Goal: Task Accomplishment & Management: Use online tool/utility

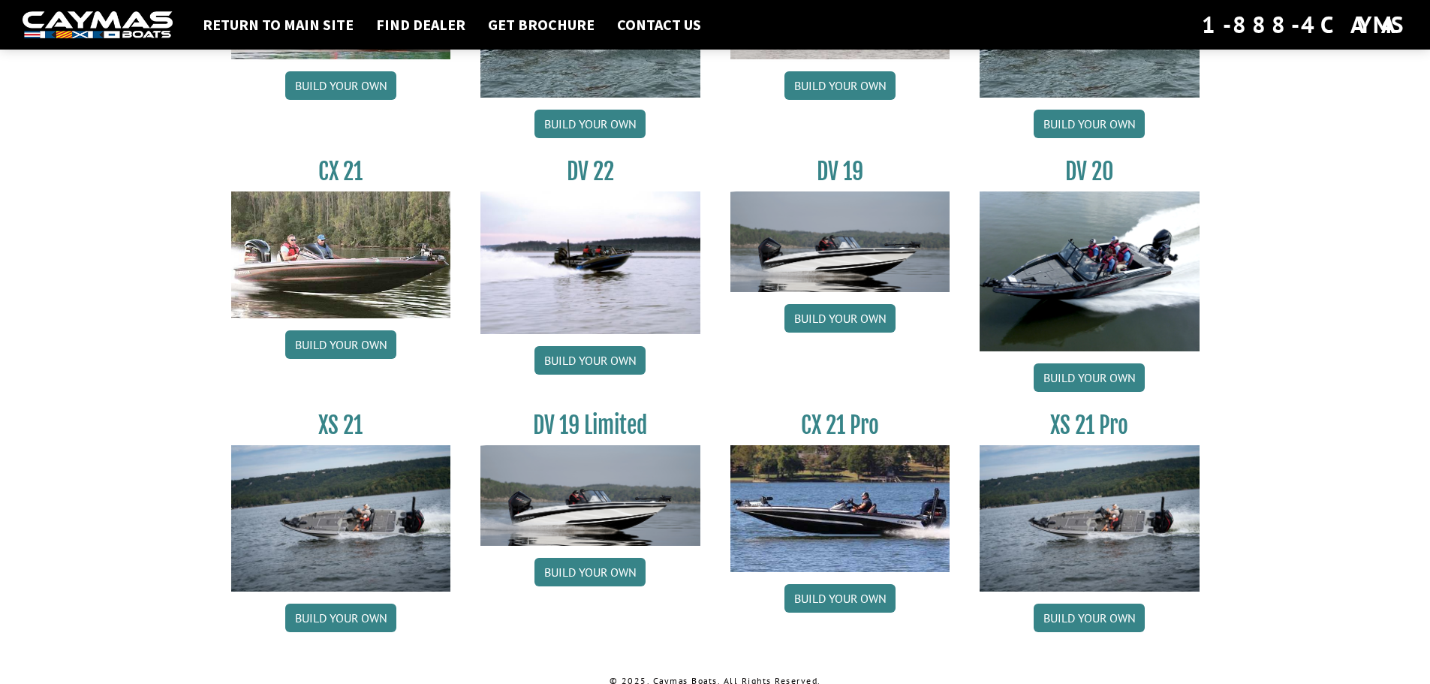
scroll to position [1702, 0]
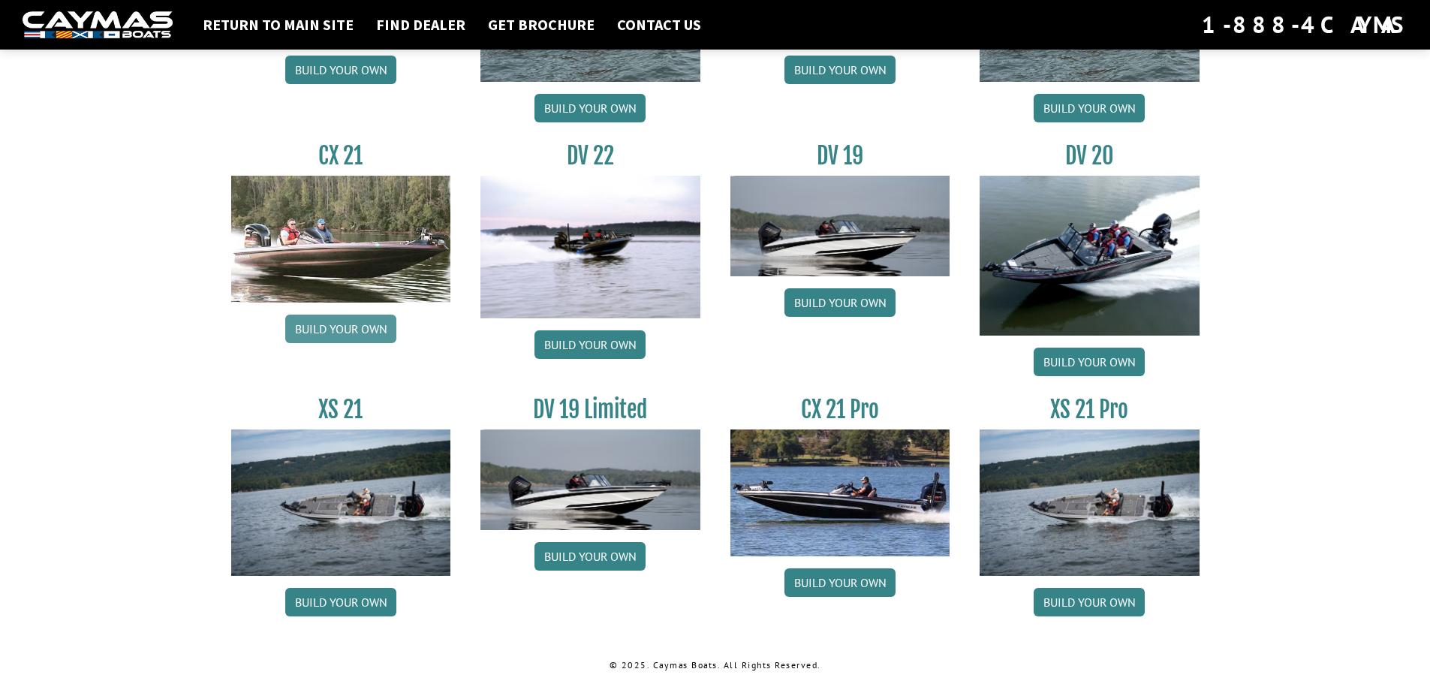
click at [338, 333] on link "Build your own" at bounding box center [340, 328] width 111 height 29
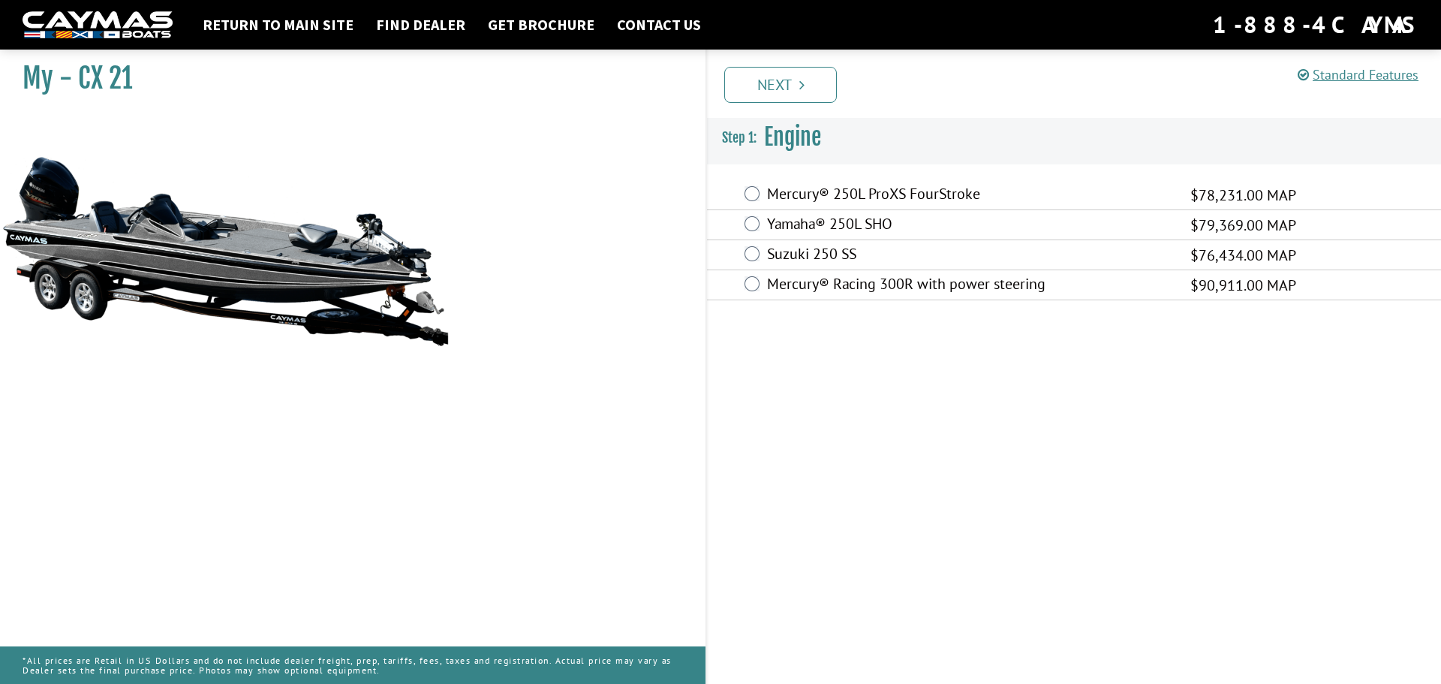
click at [910, 193] on label "Mercury® 250L ProXS FourStroke" at bounding box center [969, 196] width 404 height 22
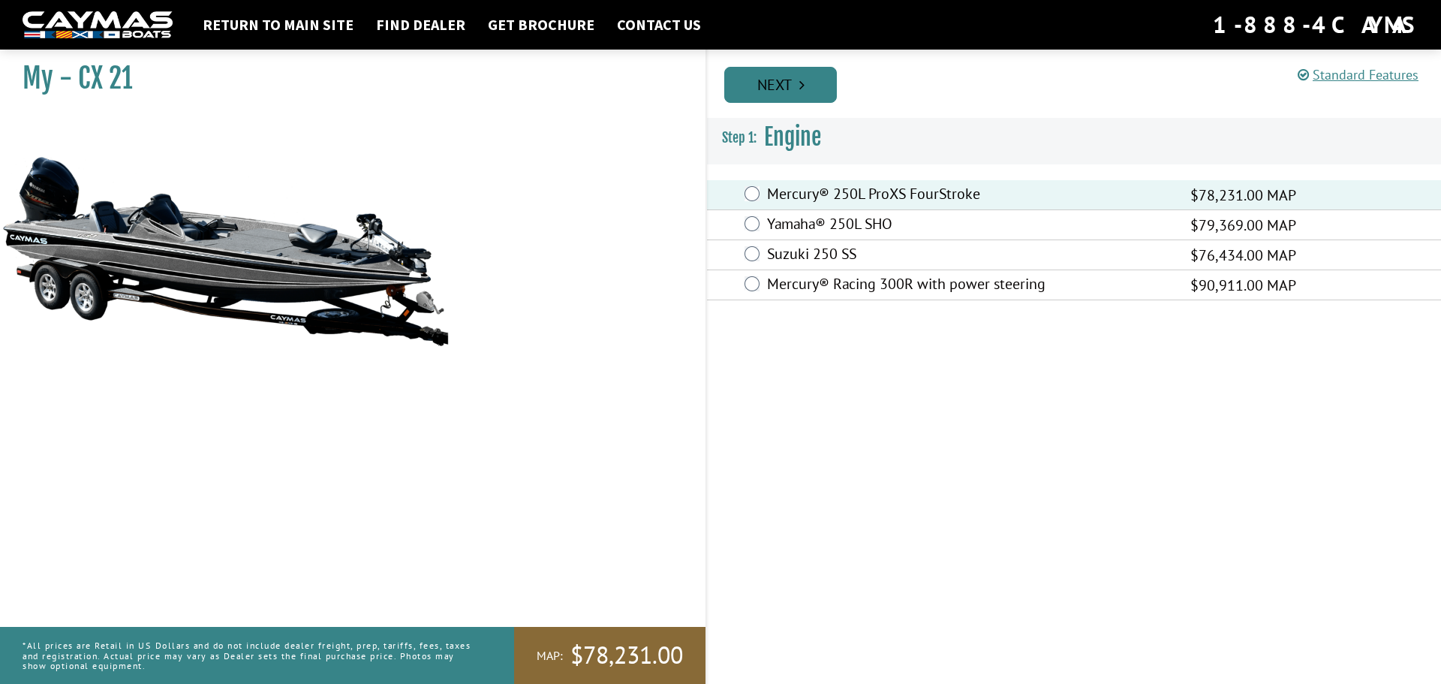
click at [795, 92] on link "Next" at bounding box center [780, 85] width 113 height 36
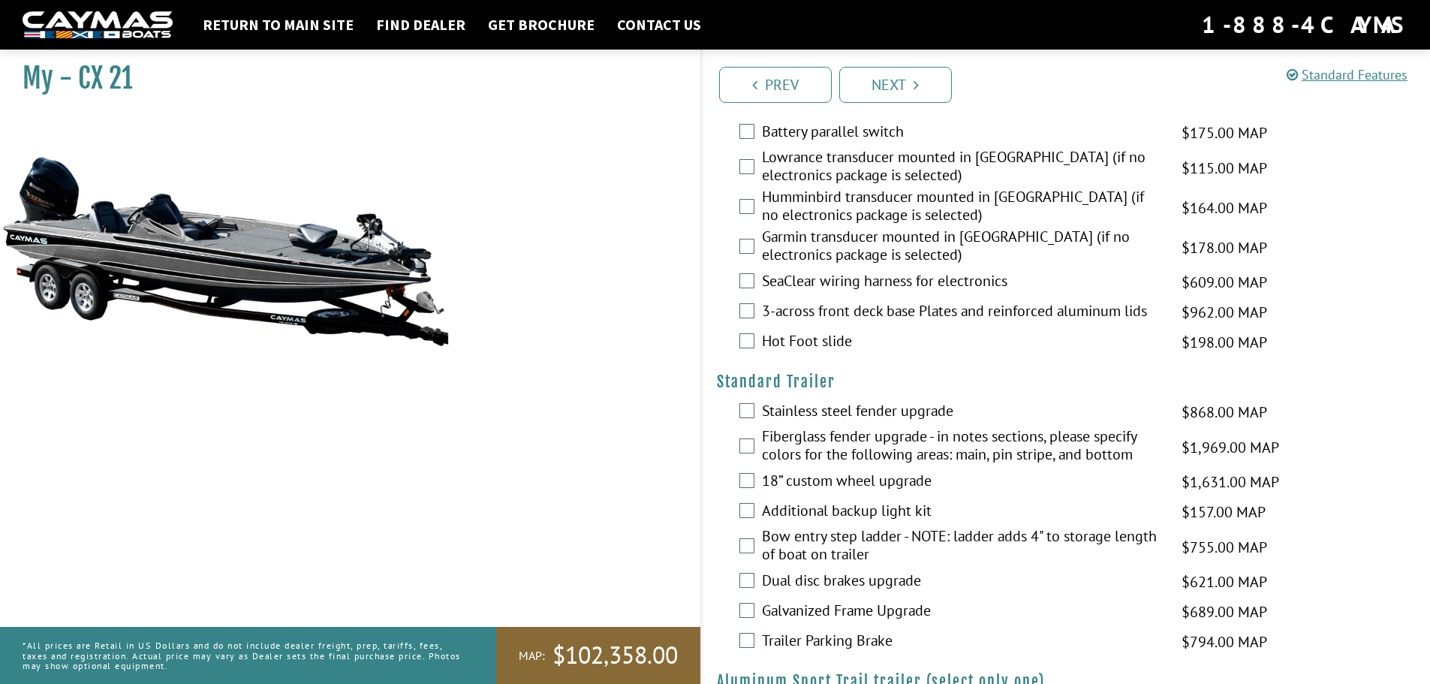
scroll to position [2025, 0]
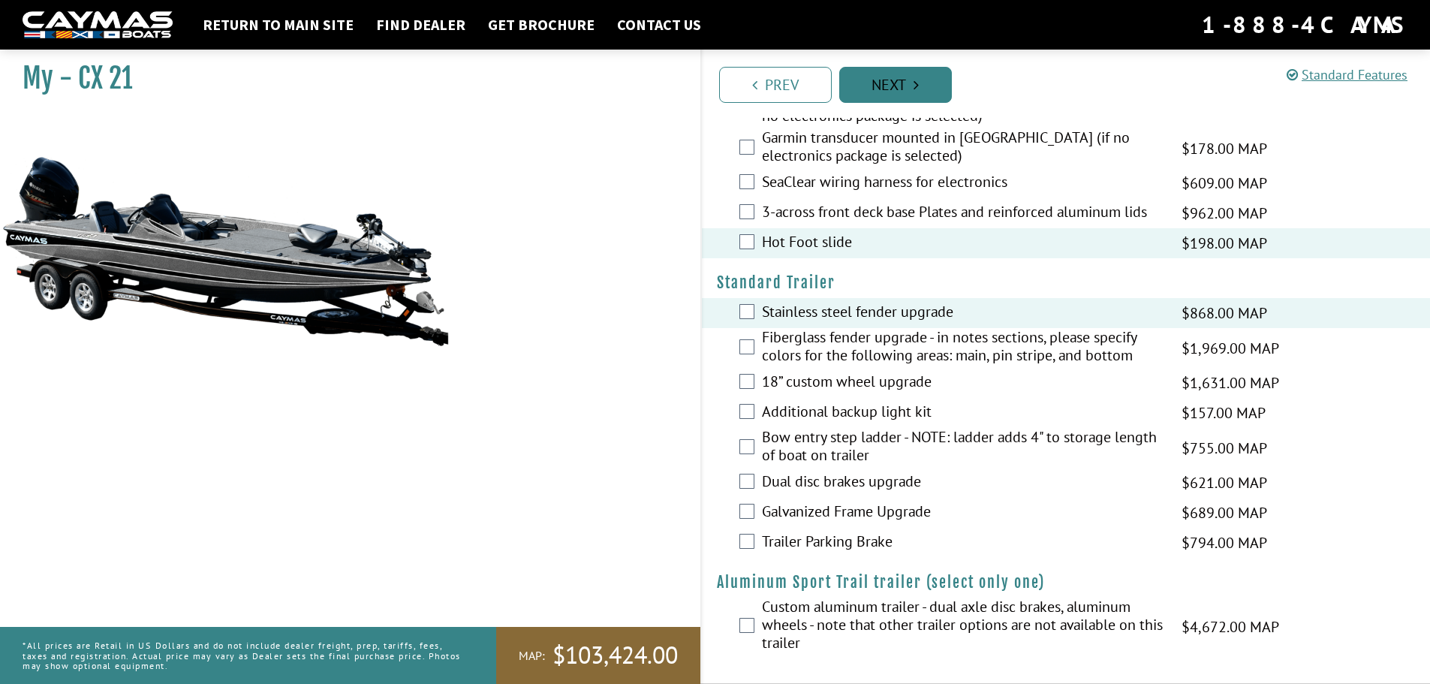
click at [891, 83] on link "Next" at bounding box center [895, 85] width 113 height 36
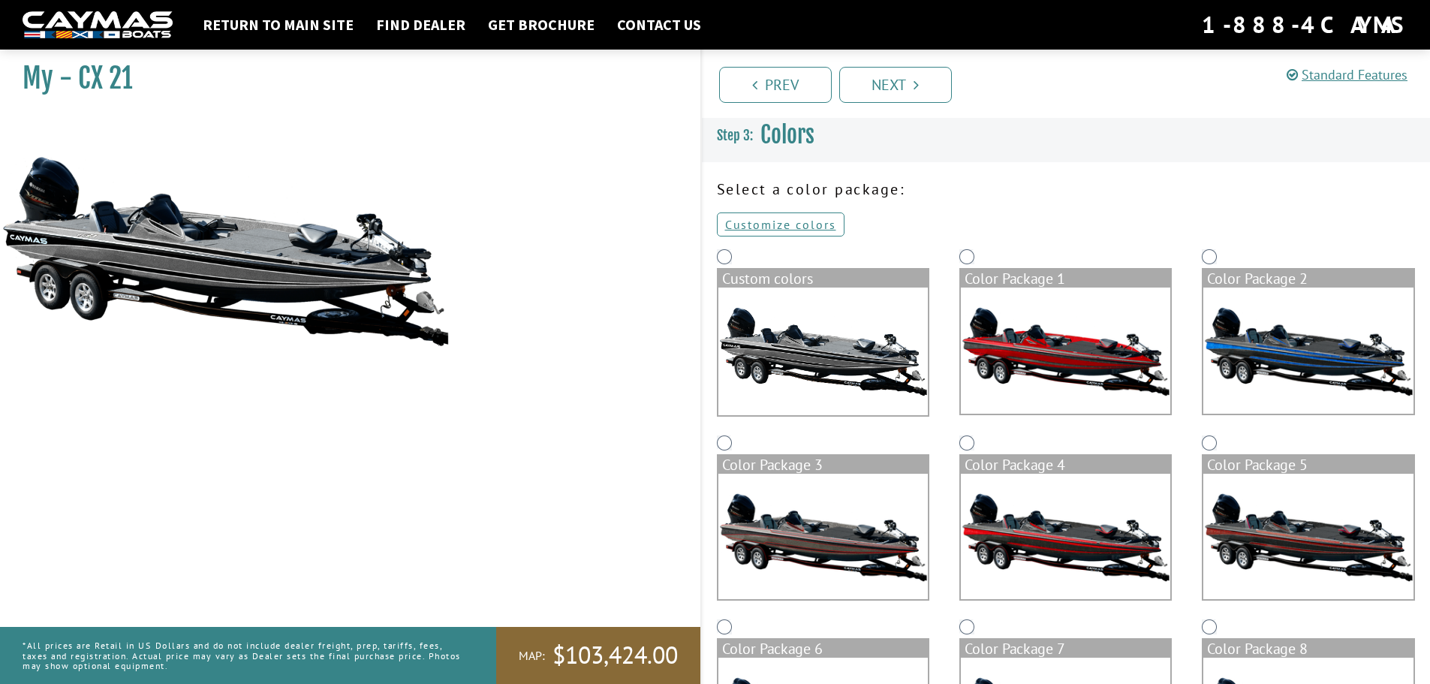
scroll to position [0, 0]
click at [793, 227] on link "Customize colors" at bounding box center [781, 225] width 128 height 24
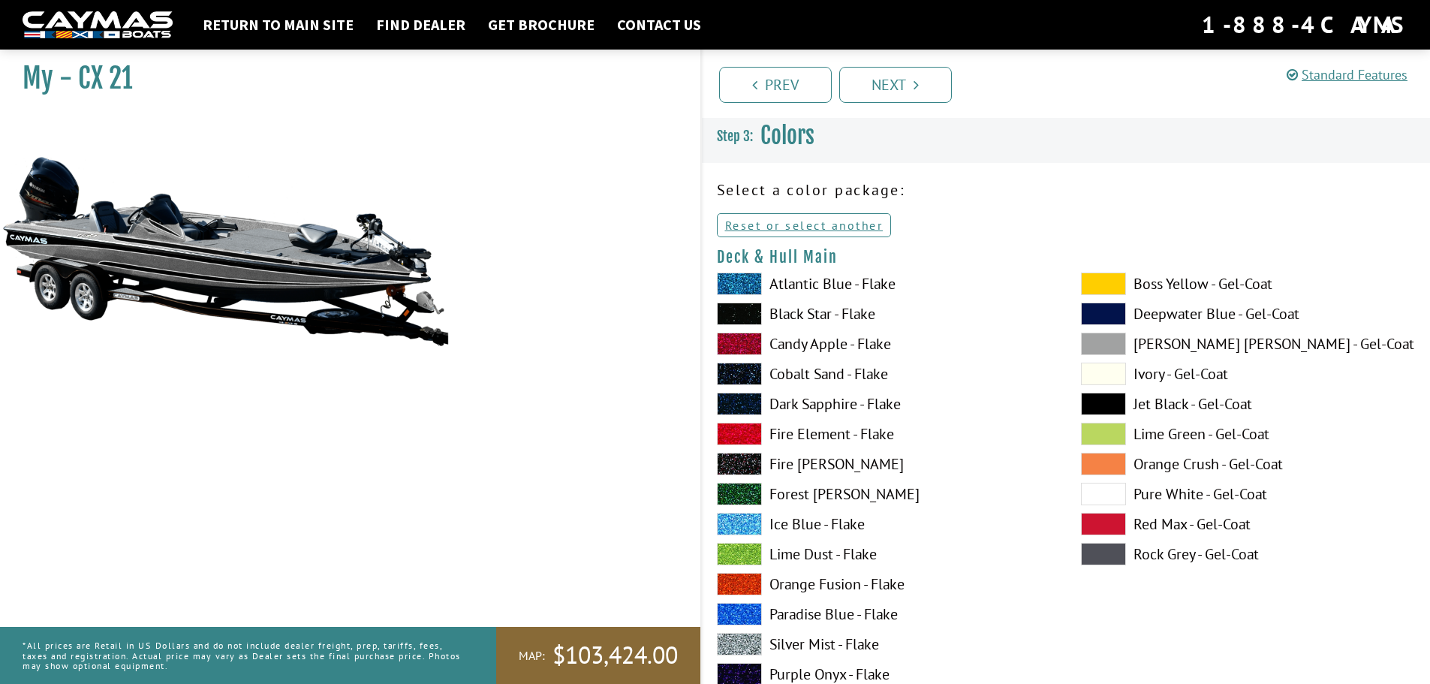
click at [1147, 493] on label "Pure White - Gel-Coat" at bounding box center [1248, 494] width 334 height 23
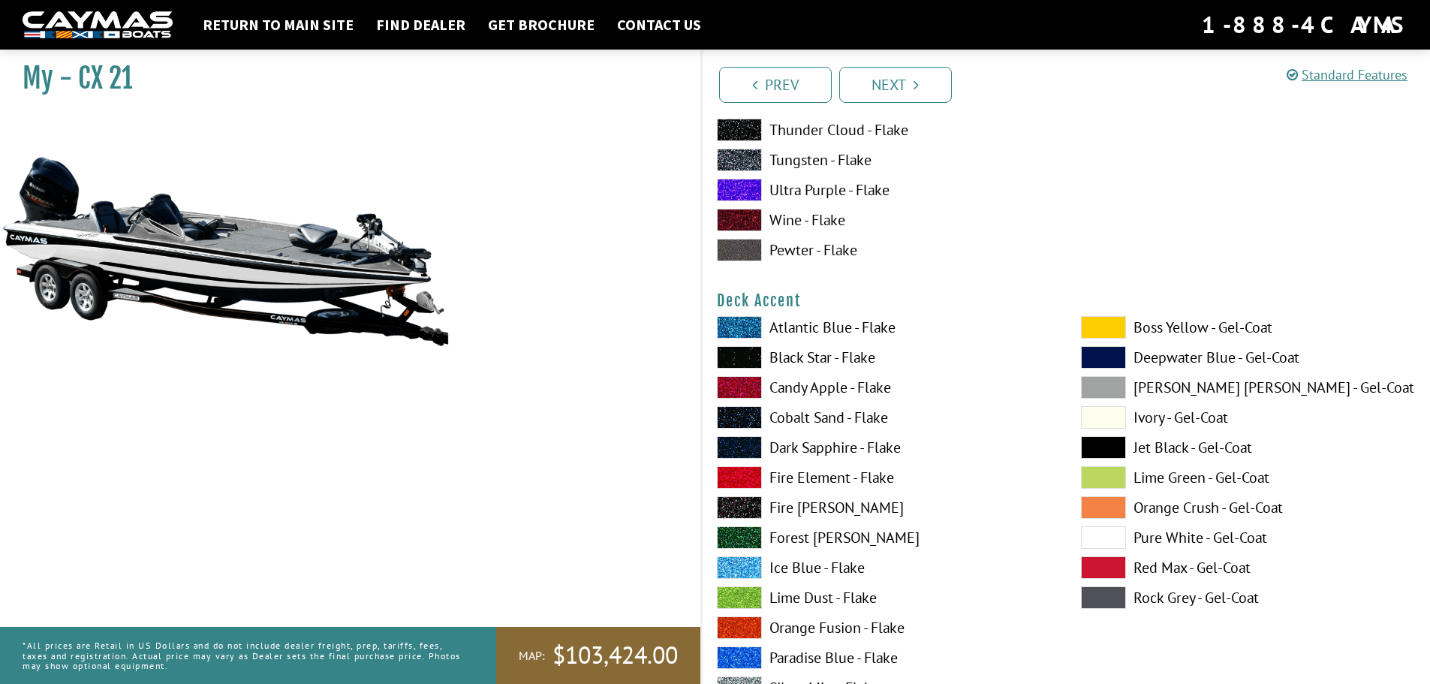
scroll to position [600, 0]
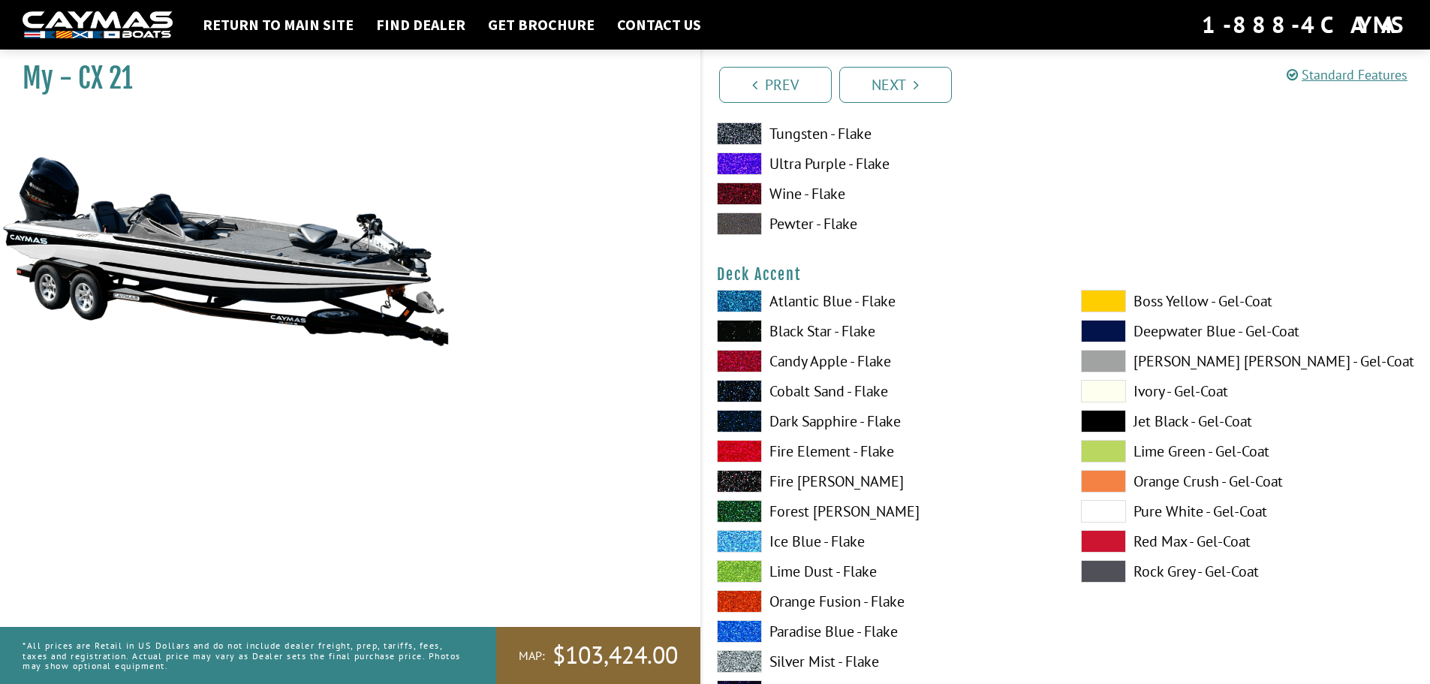
click at [1142, 514] on label "Pure White - Gel-Coat" at bounding box center [1248, 511] width 334 height 23
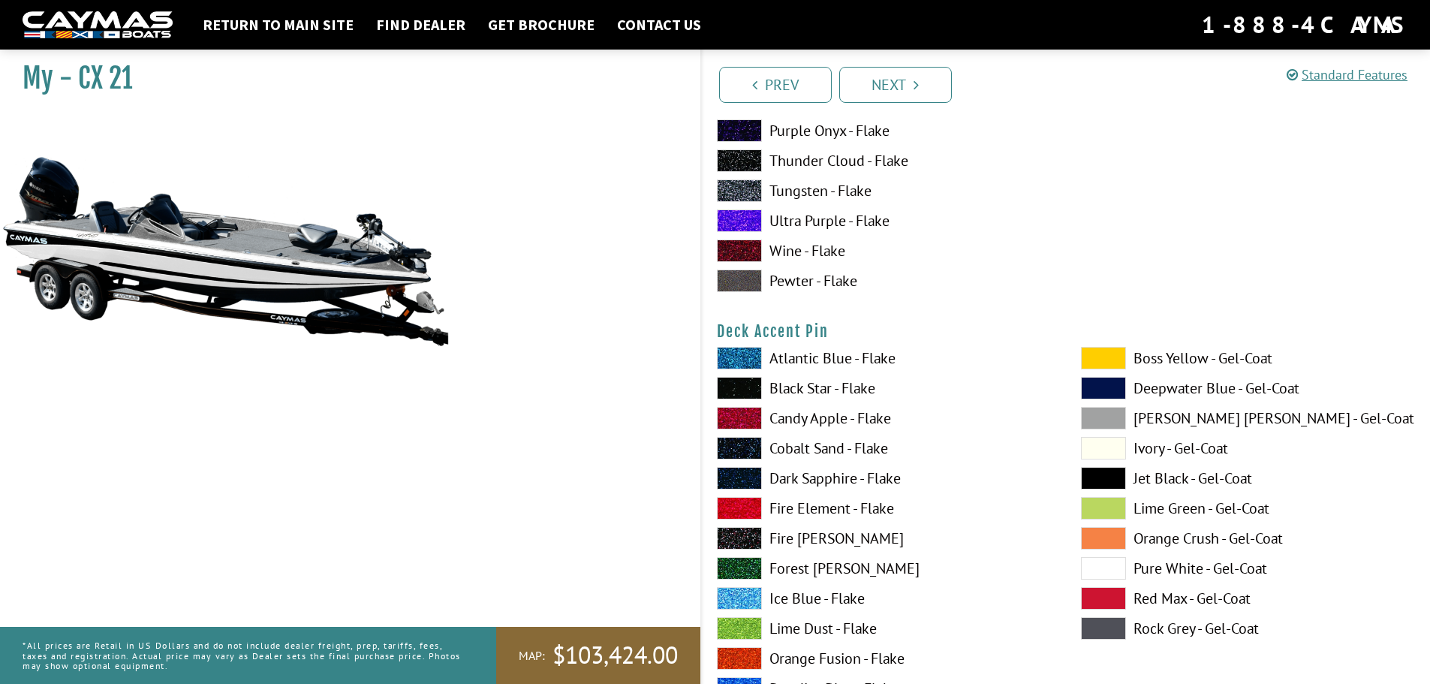
scroll to position [1201, 0]
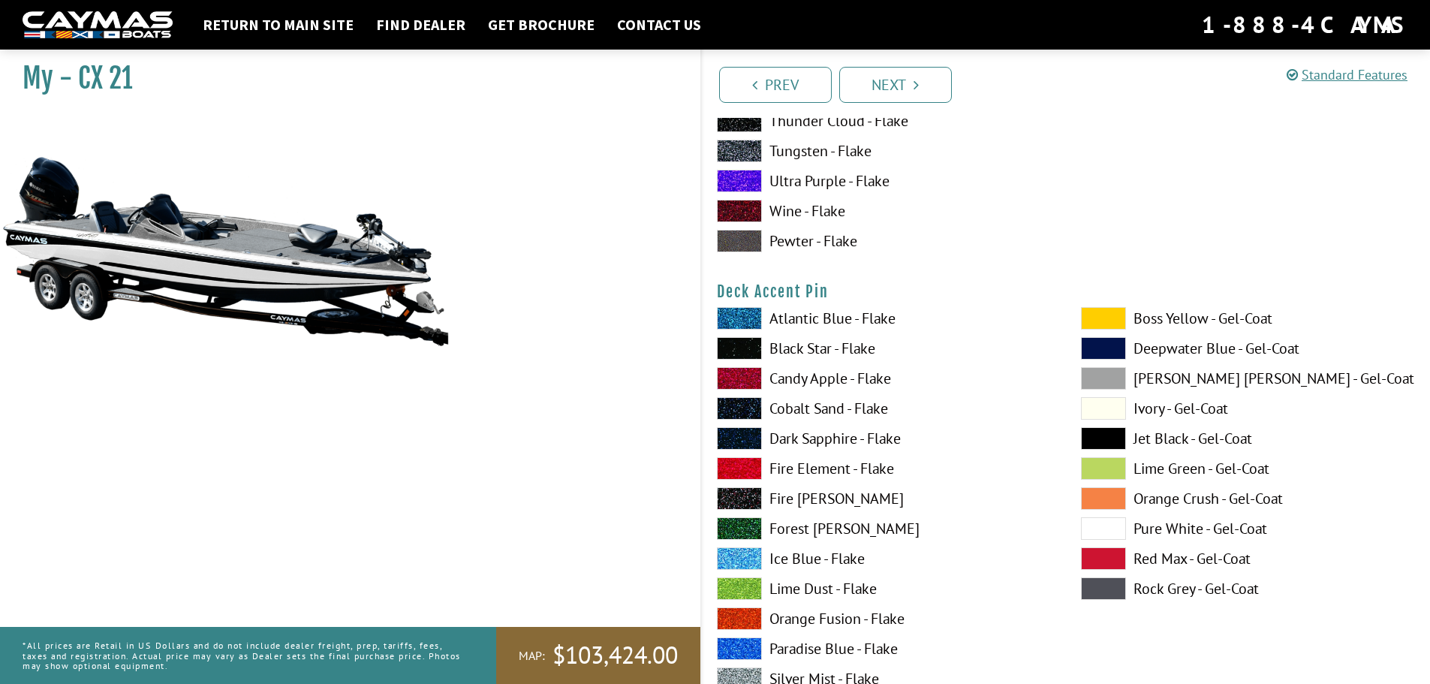
click at [806, 381] on label "Candy Apple - Flake" at bounding box center [884, 378] width 334 height 23
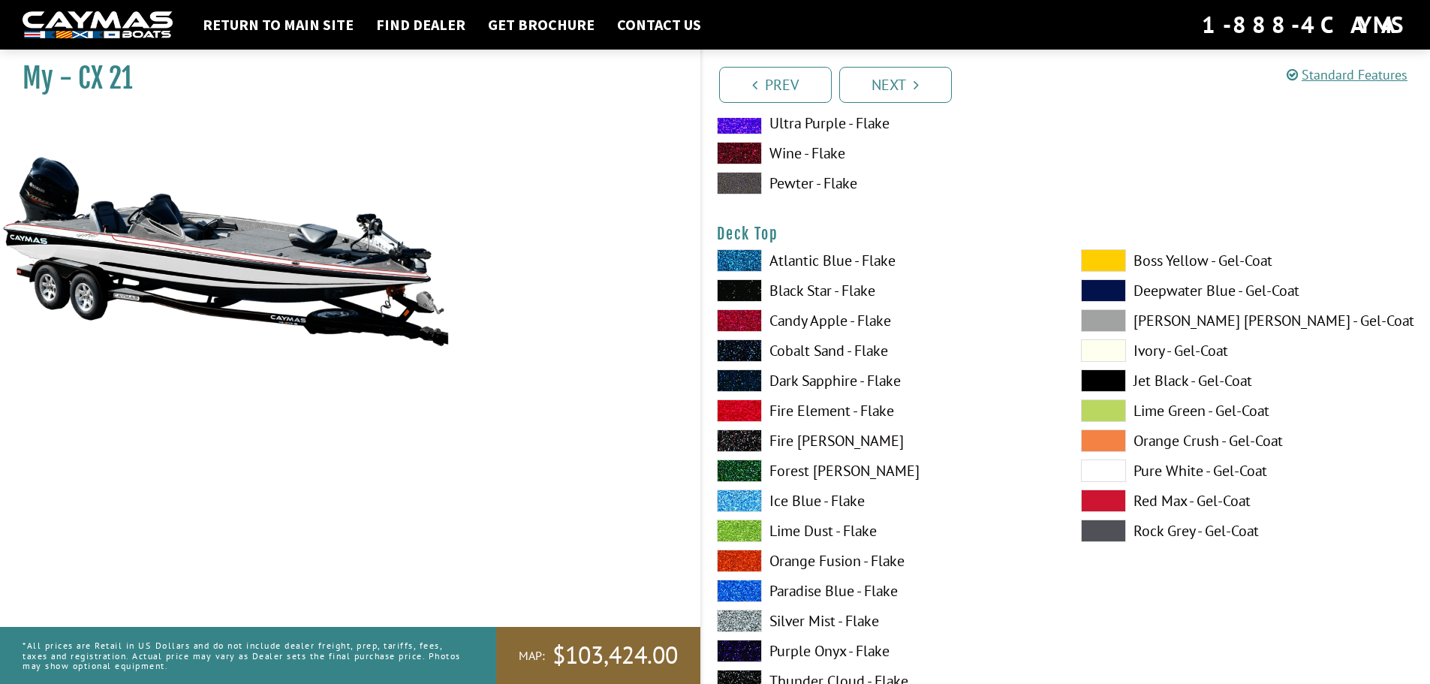
scroll to position [1951, 0]
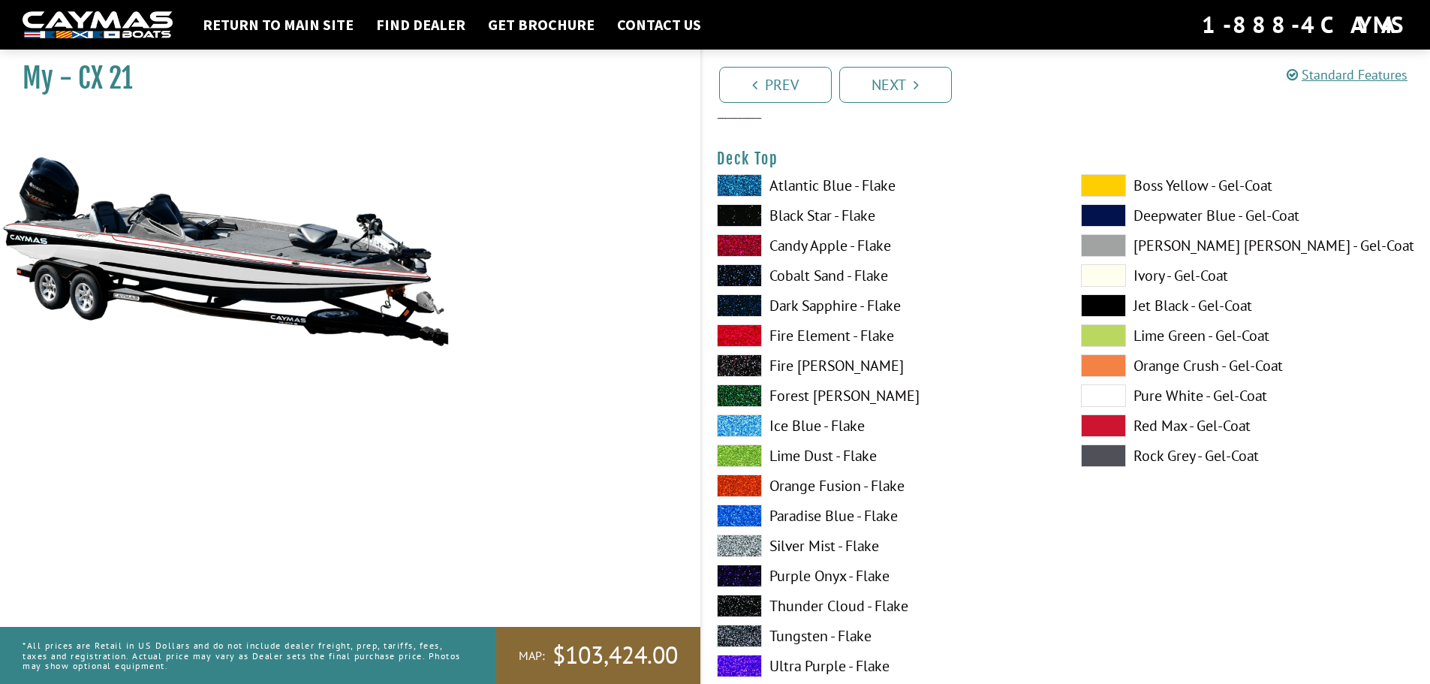
click at [817, 212] on label "Black Star - Flake" at bounding box center [884, 215] width 334 height 23
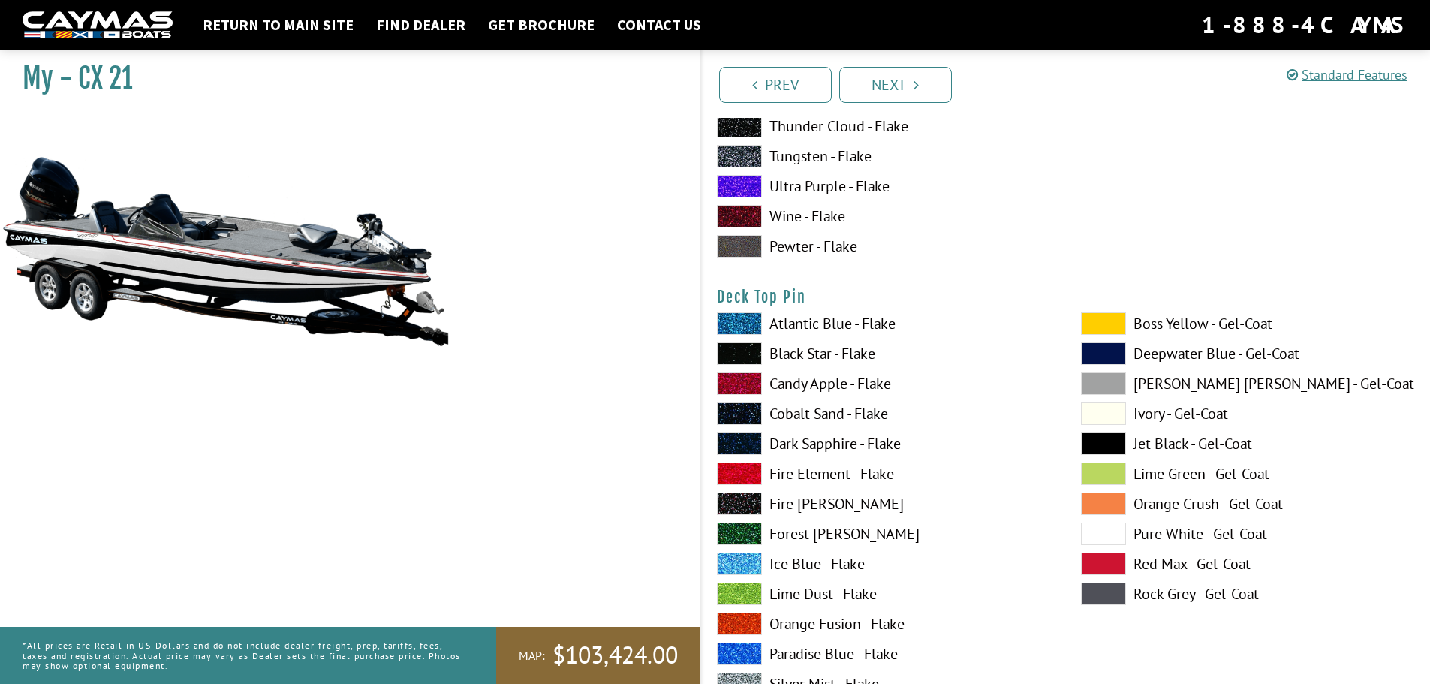
scroll to position [2477, 0]
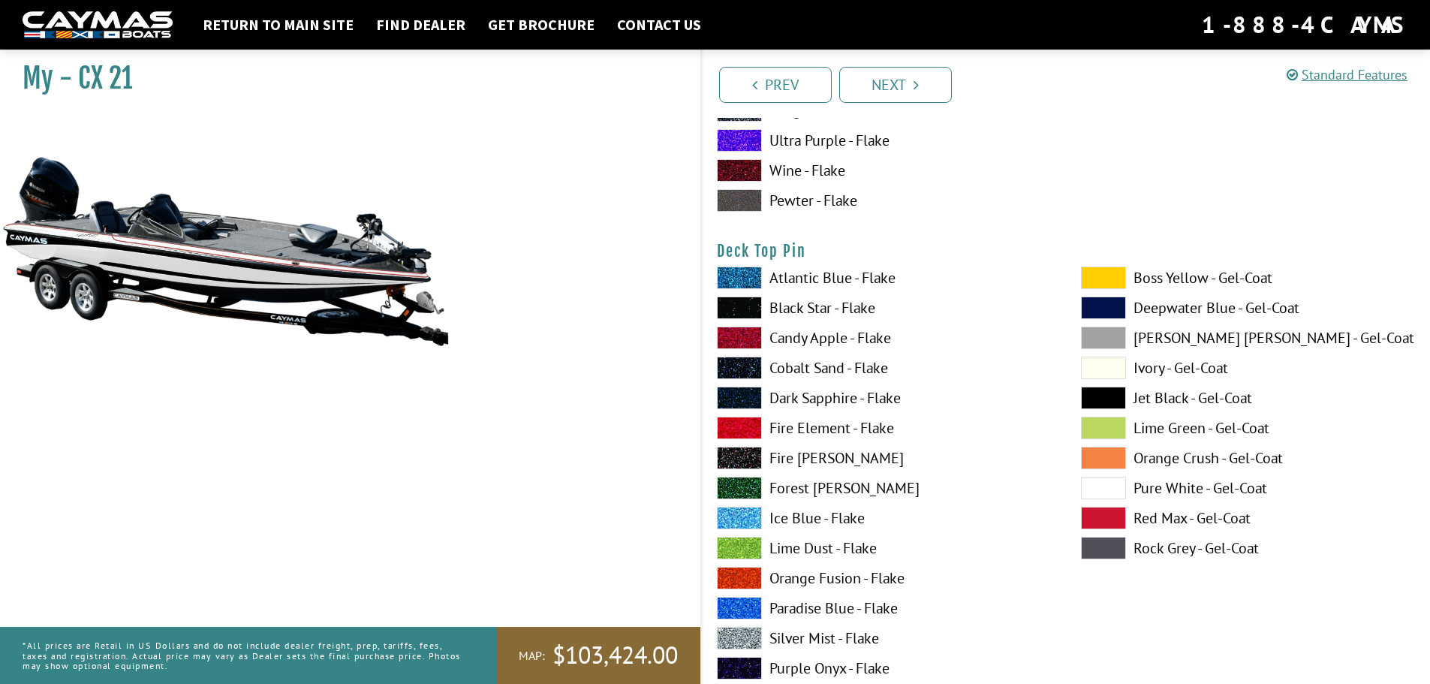
click at [818, 340] on label "Candy Apple - Flake" at bounding box center [884, 337] width 334 height 23
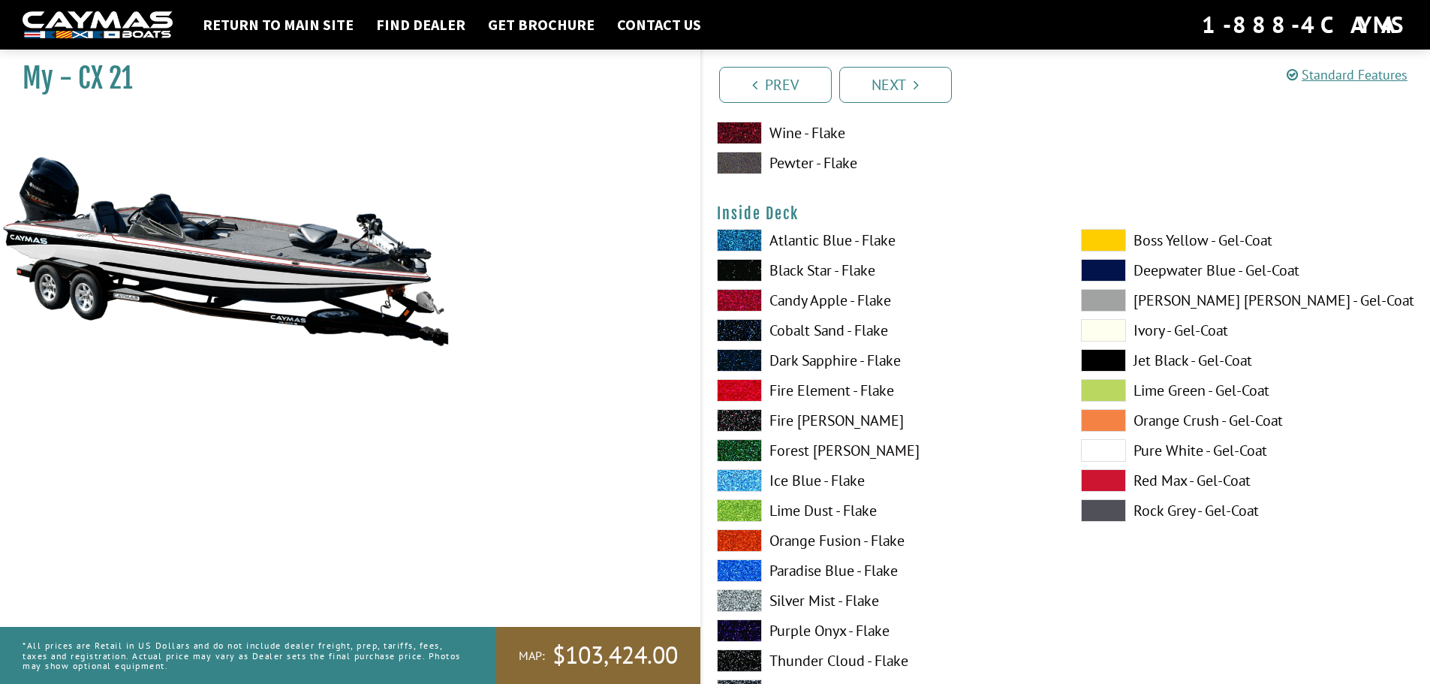
scroll to position [3152, 0]
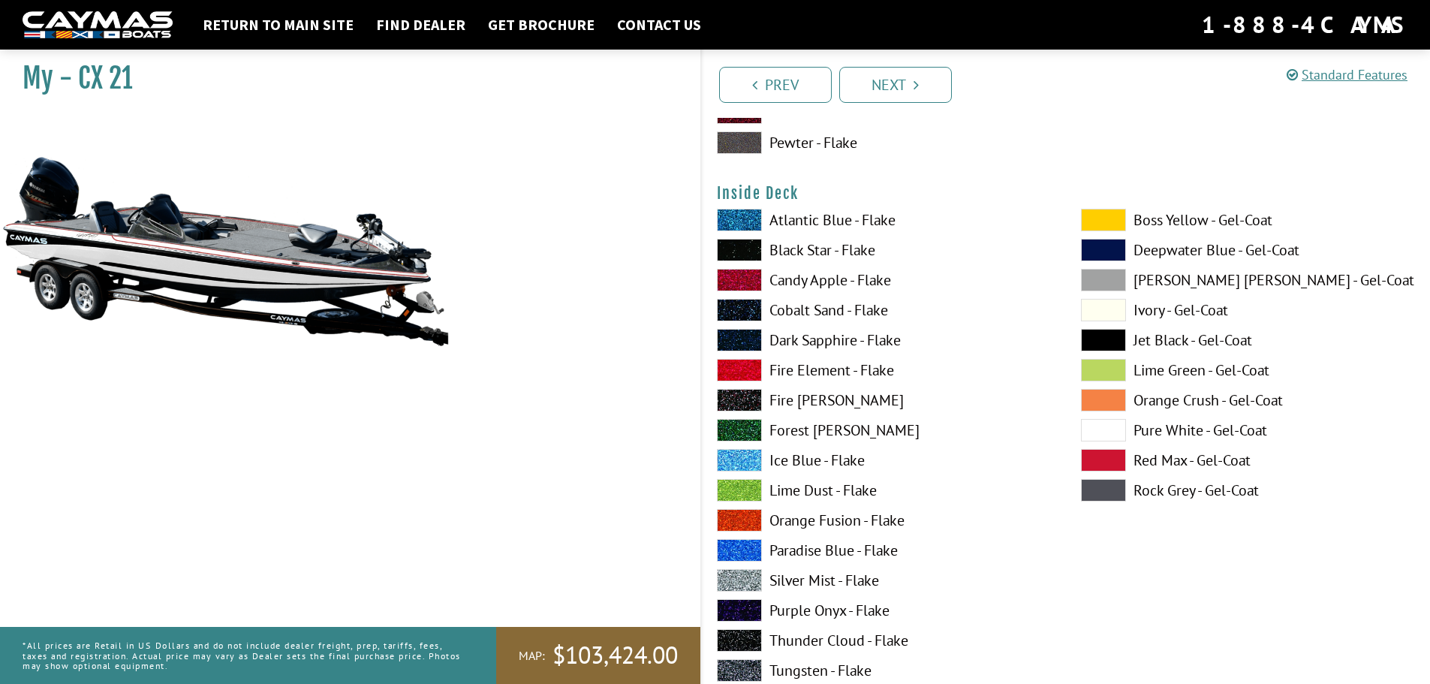
click at [1149, 430] on label "Pure White - Gel-Coat" at bounding box center [1248, 430] width 334 height 23
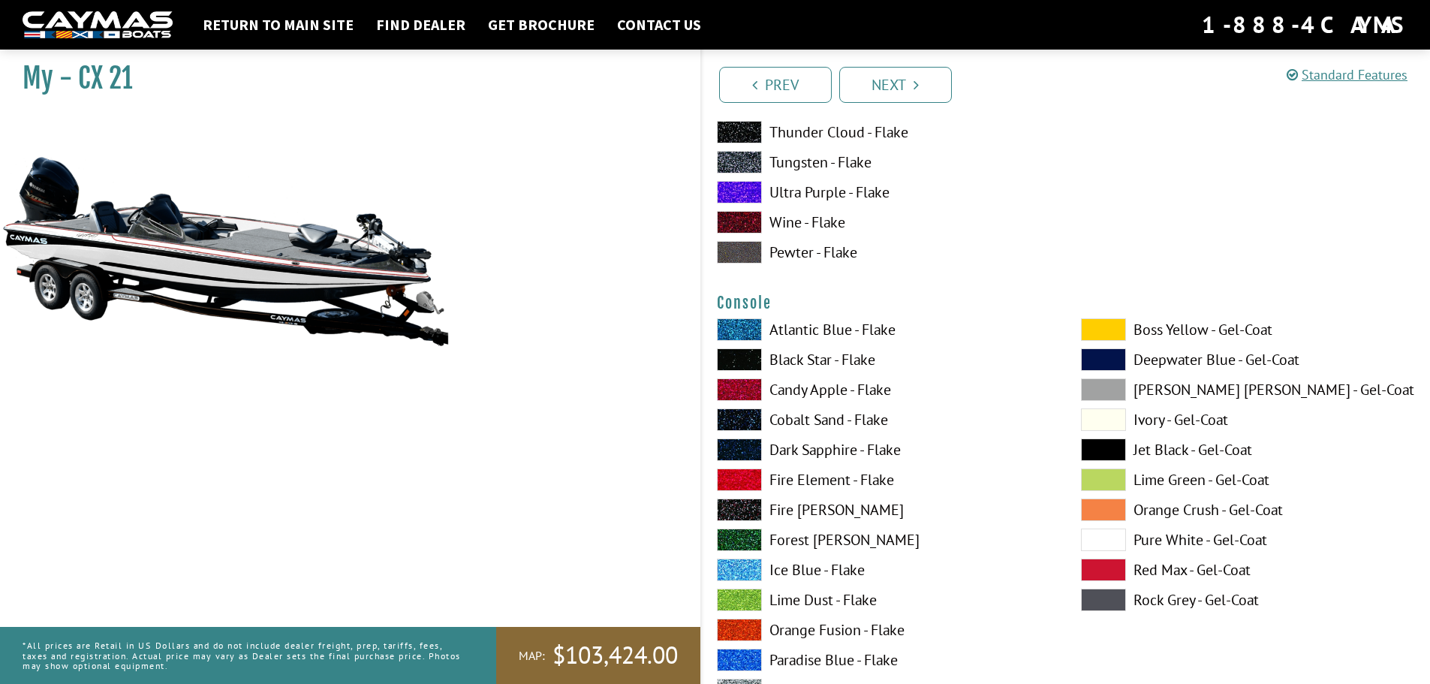
scroll to position [3677, 0]
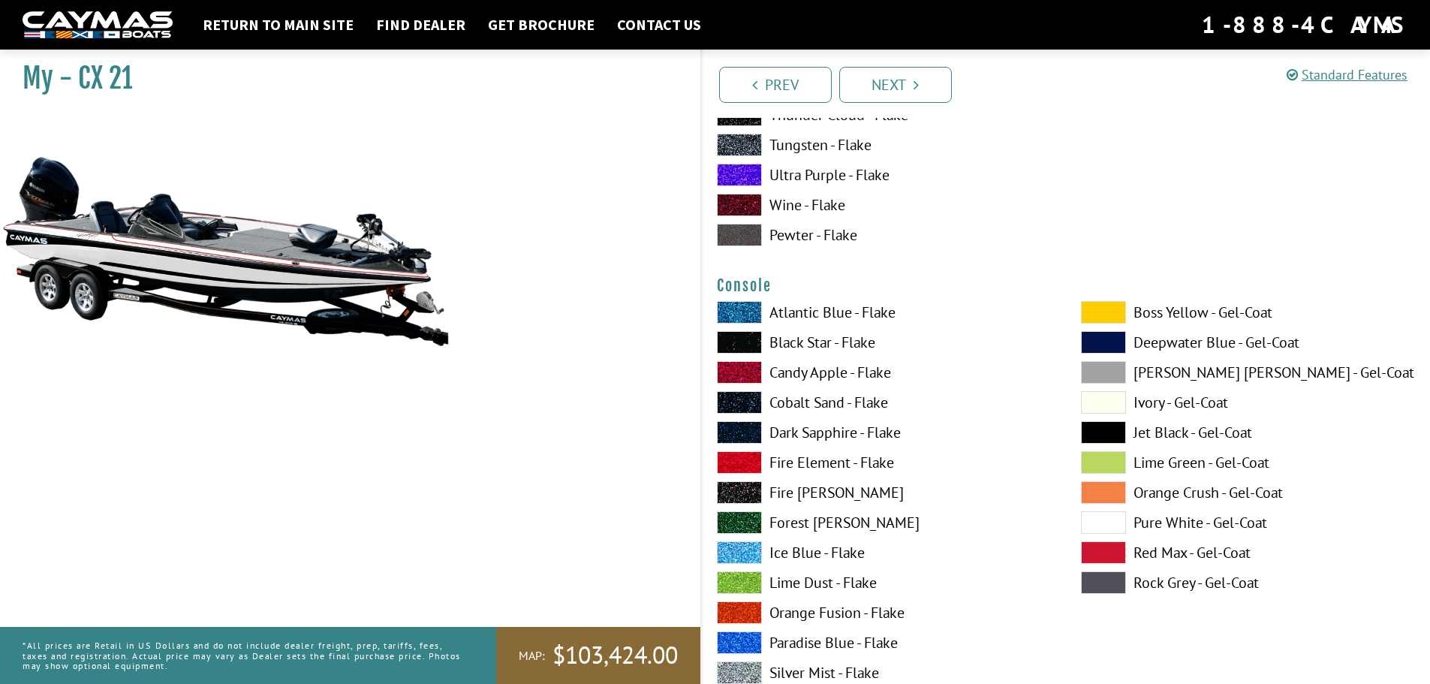
click at [1144, 519] on label "Pure White - Gel-Coat" at bounding box center [1248, 522] width 334 height 23
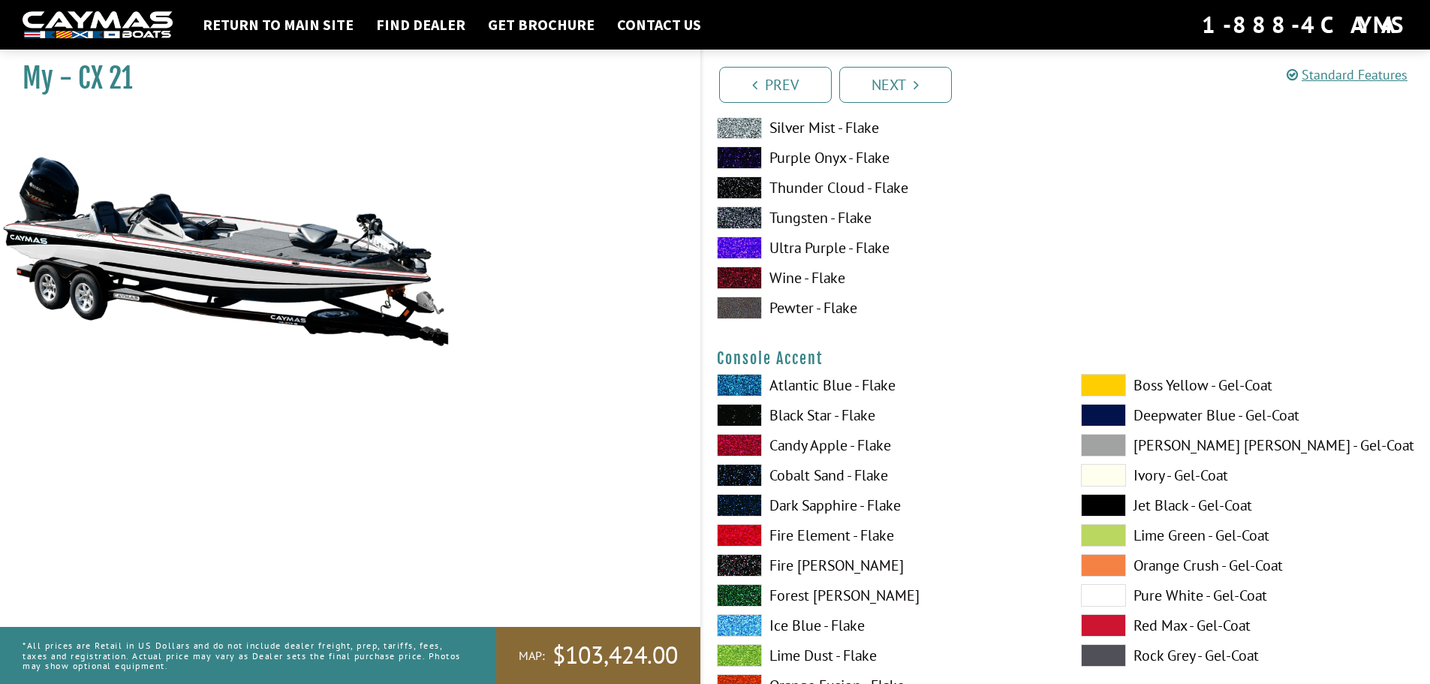
scroll to position [4278, 0]
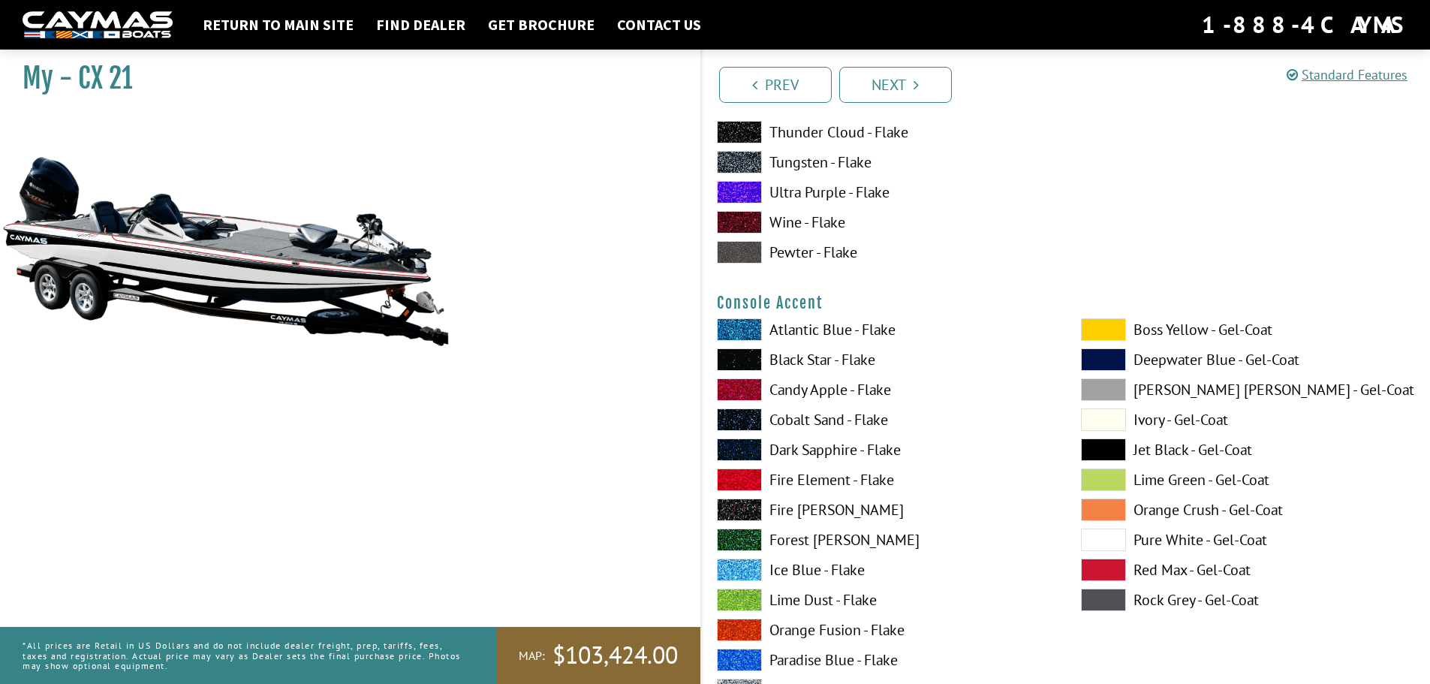
click at [815, 388] on label "Candy Apple - Flake" at bounding box center [884, 389] width 334 height 23
click at [820, 356] on label "Black Star - Flake" at bounding box center [884, 359] width 334 height 23
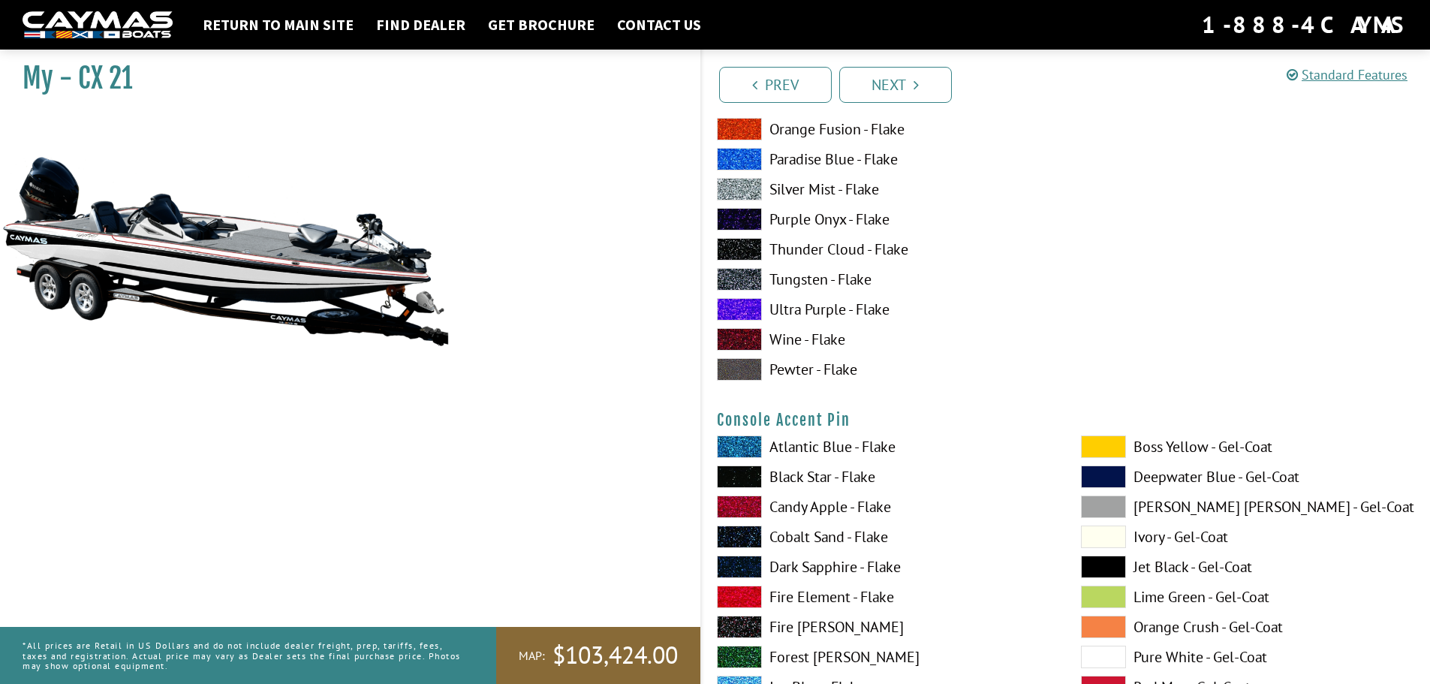
scroll to position [4878, 0]
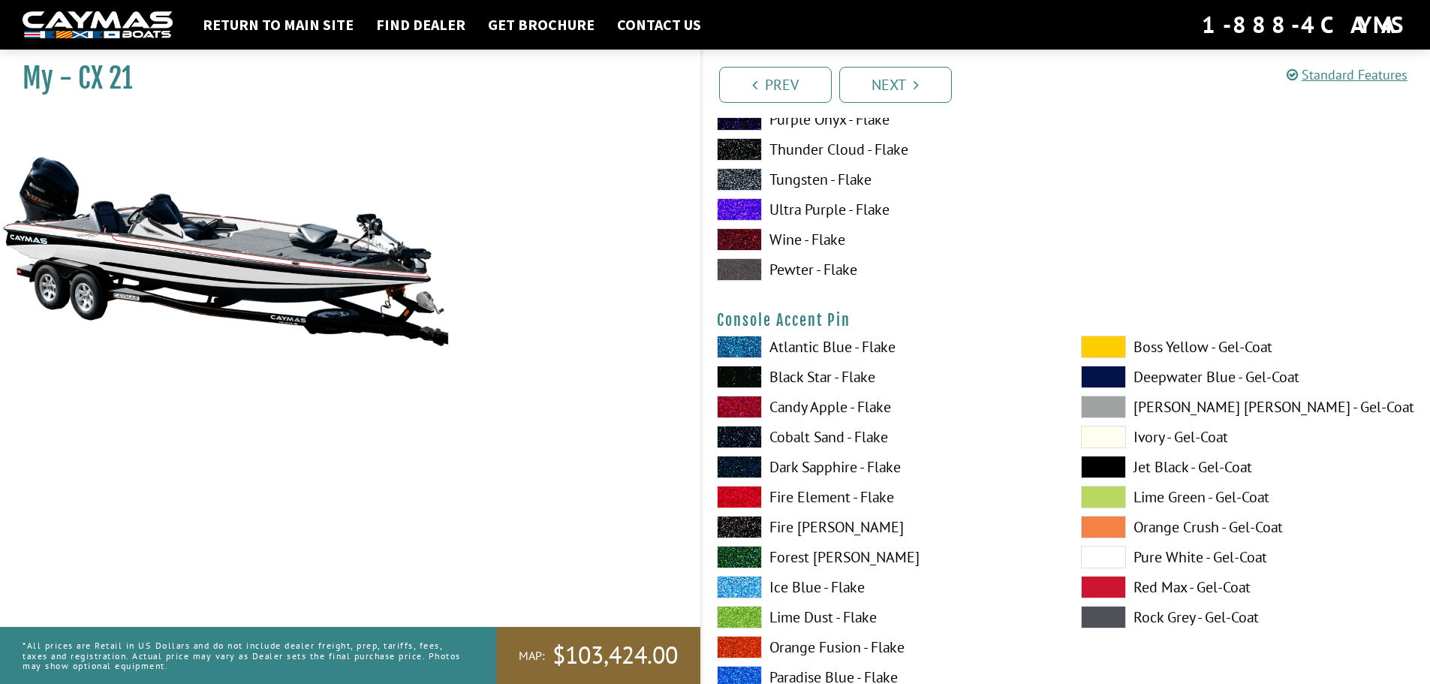
click at [826, 407] on label "Candy Apple - Flake" at bounding box center [884, 406] width 334 height 23
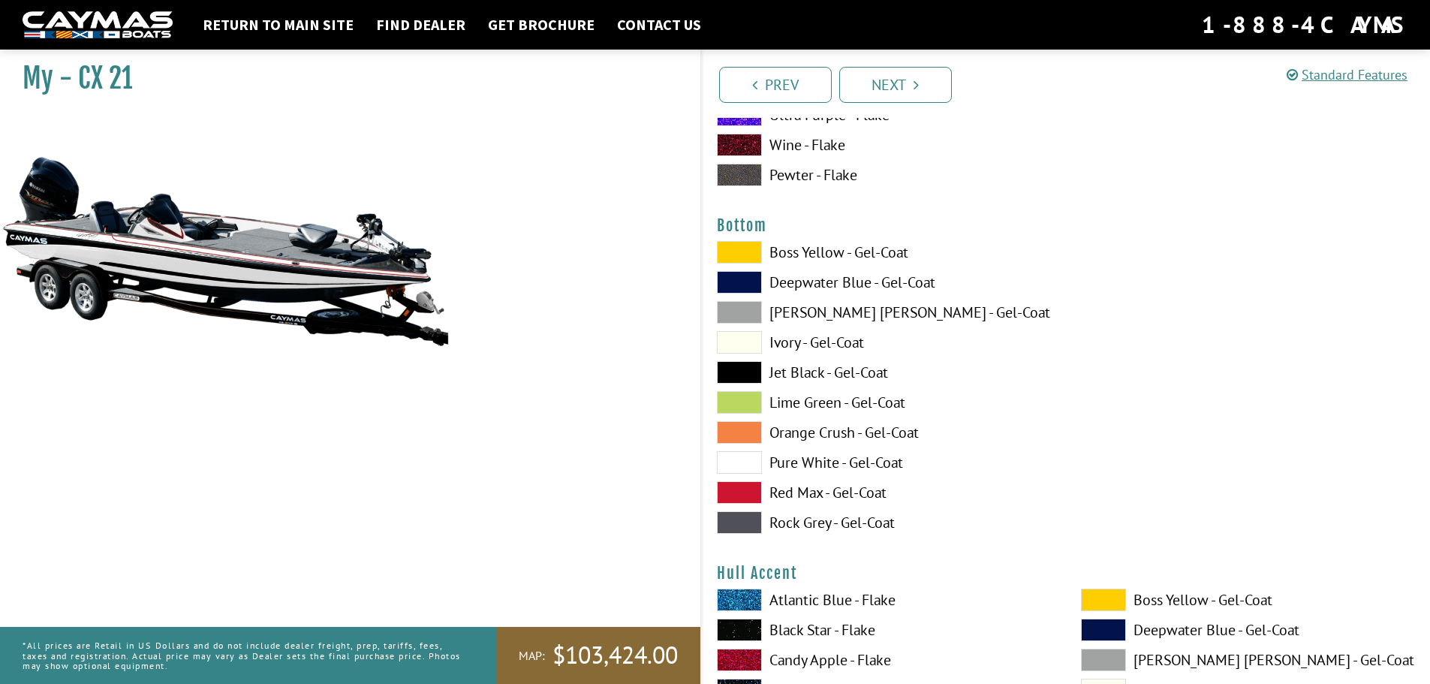
scroll to position [5628, 0]
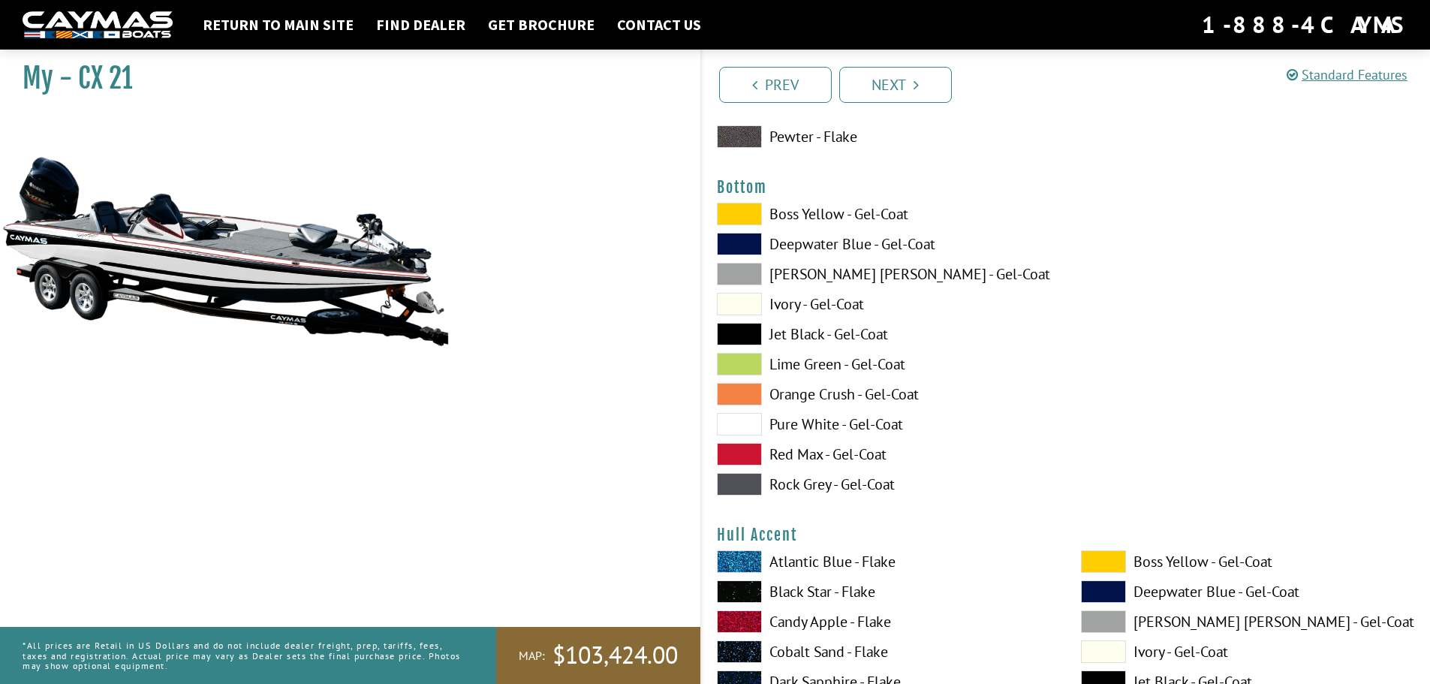
click at [806, 335] on label "Jet Black - Gel-Coat" at bounding box center [884, 334] width 334 height 23
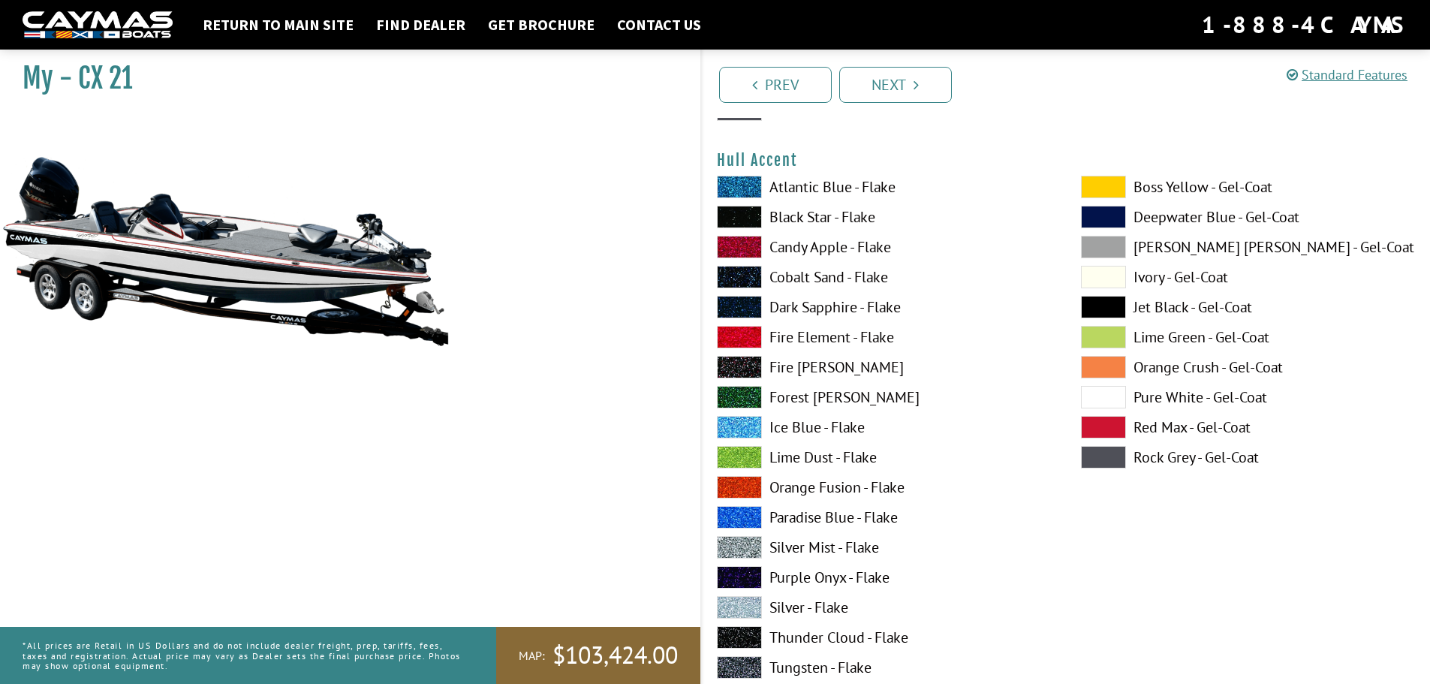
scroll to position [6004, 0]
click at [821, 248] on label "Candy Apple - Flake" at bounding box center [884, 246] width 334 height 23
click at [814, 215] on label "Black Star - Flake" at bounding box center [884, 216] width 334 height 23
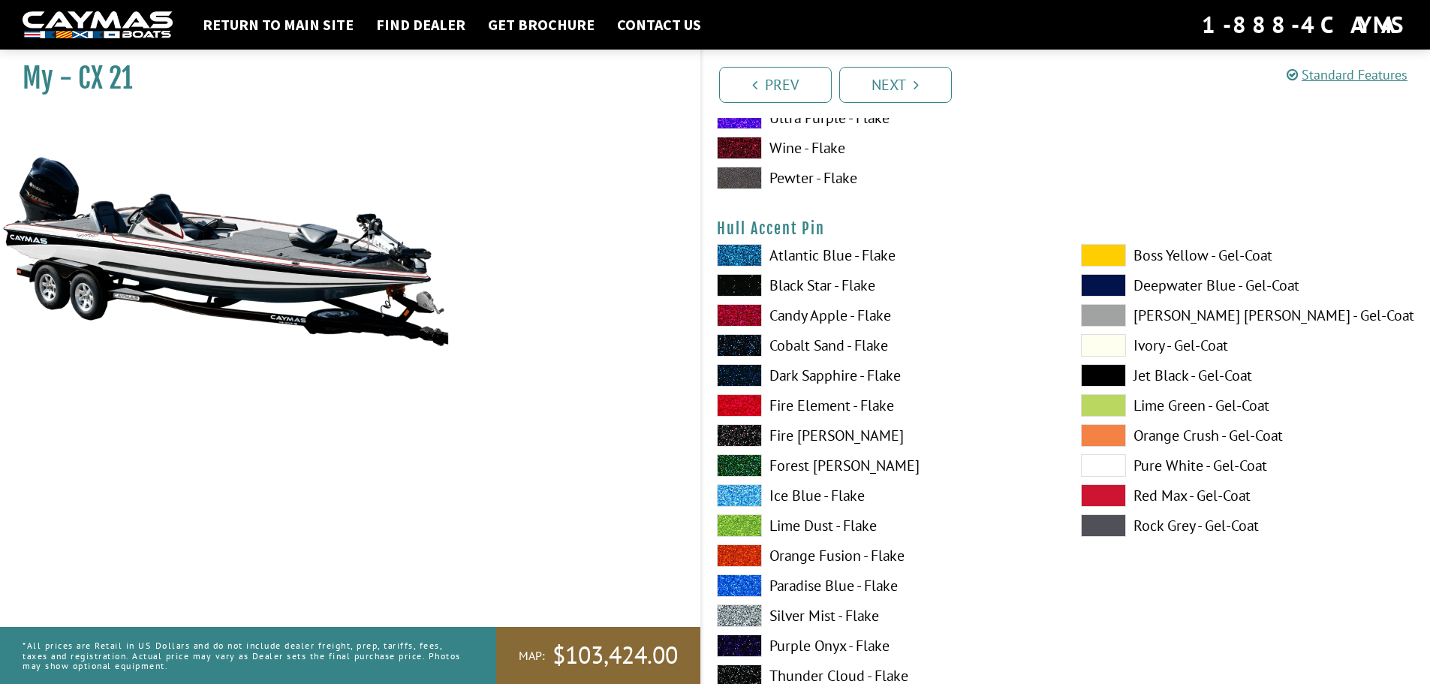
scroll to position [6604, 0]
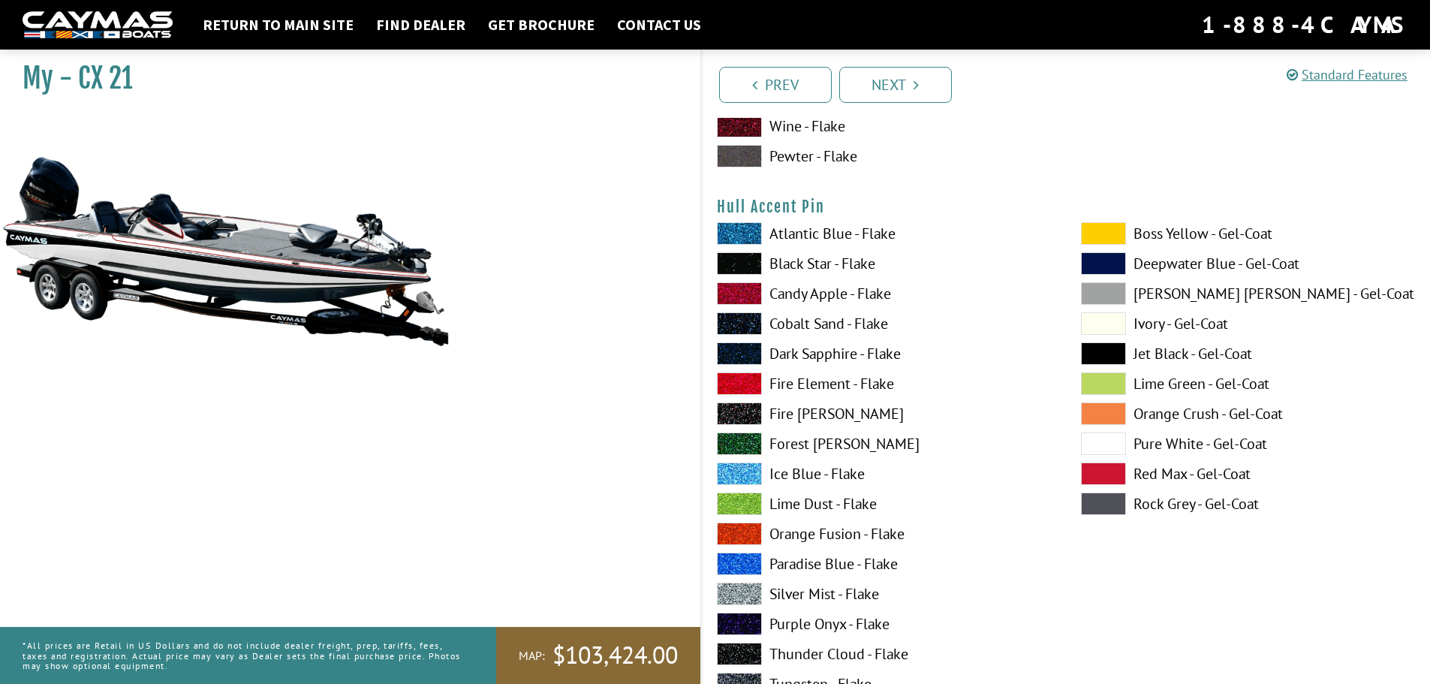
click at [814, 293] on label "Candy Apple - Flake" at bounding box center [884, 293] width 334 height 23
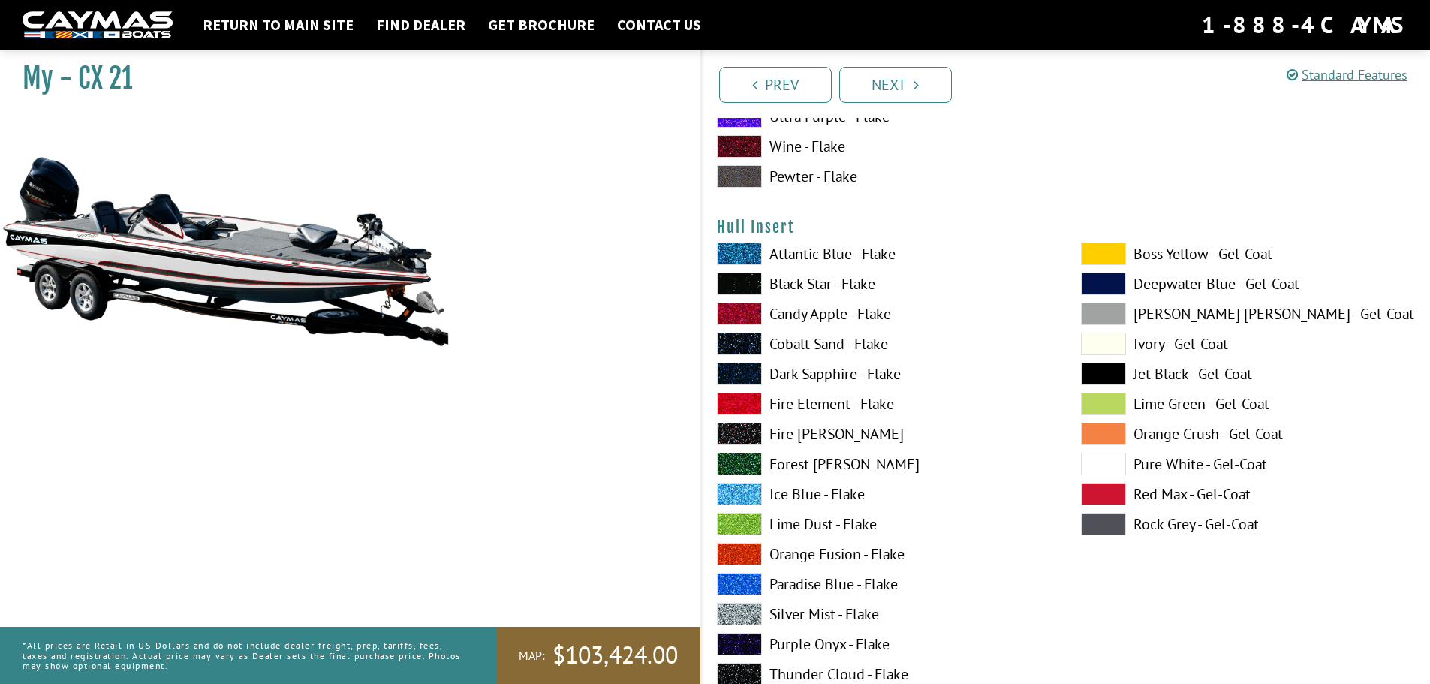
scroll to position [7204, 0]
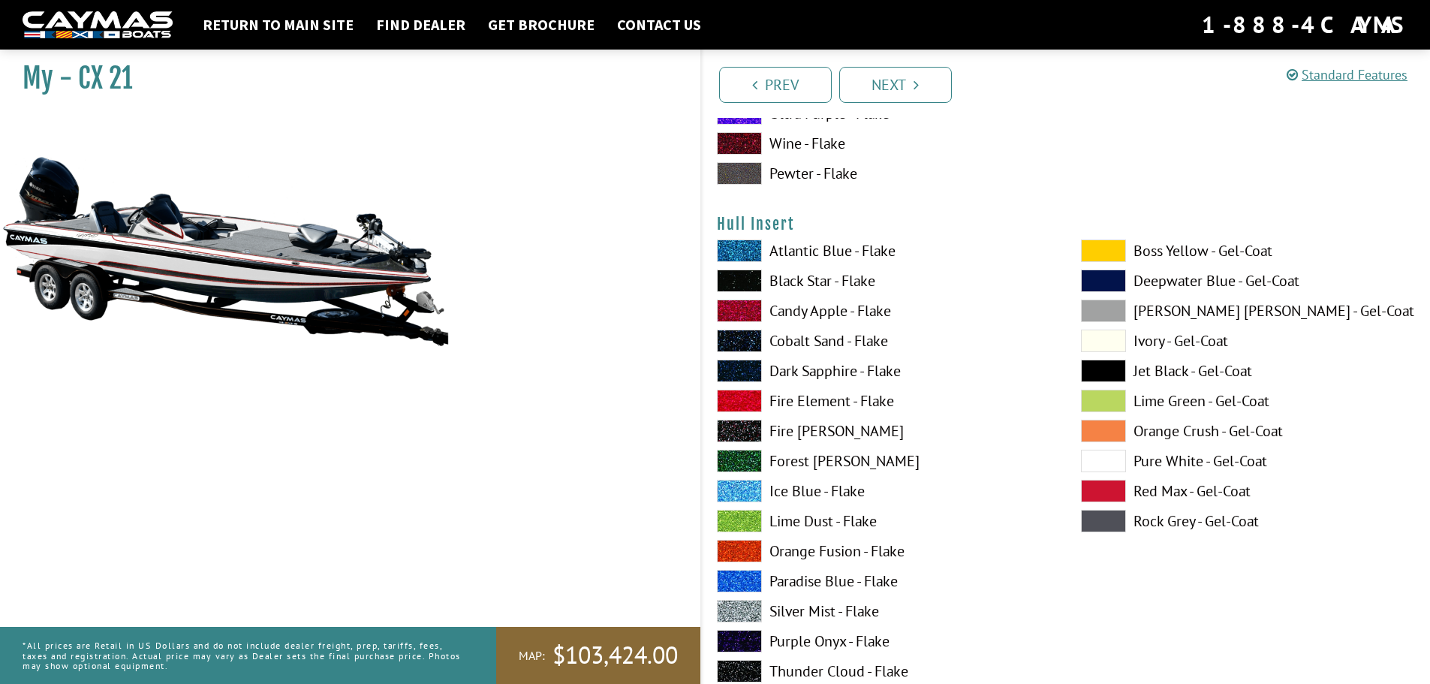
click at [818, 281] on label "Black Star - Flake" at bounding box center [884, 280] width 334 height 23
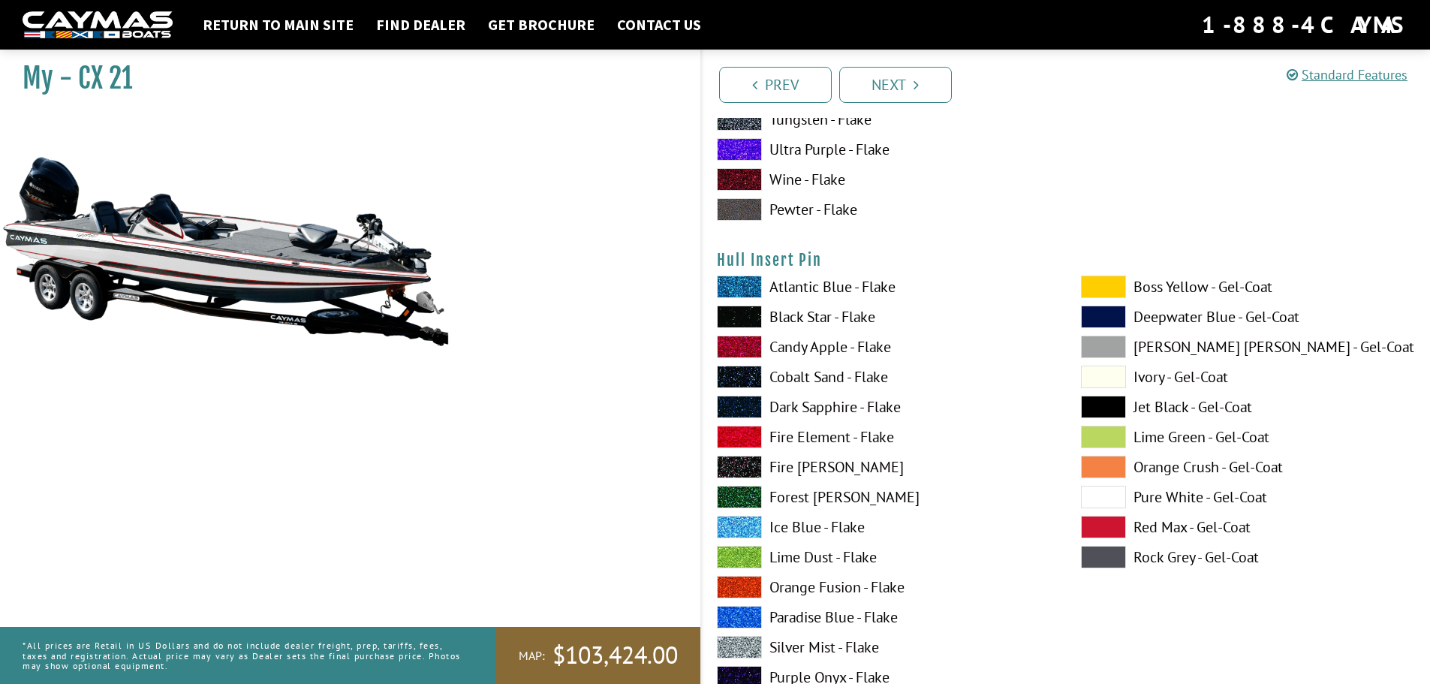
scroll to position [7805, 0]
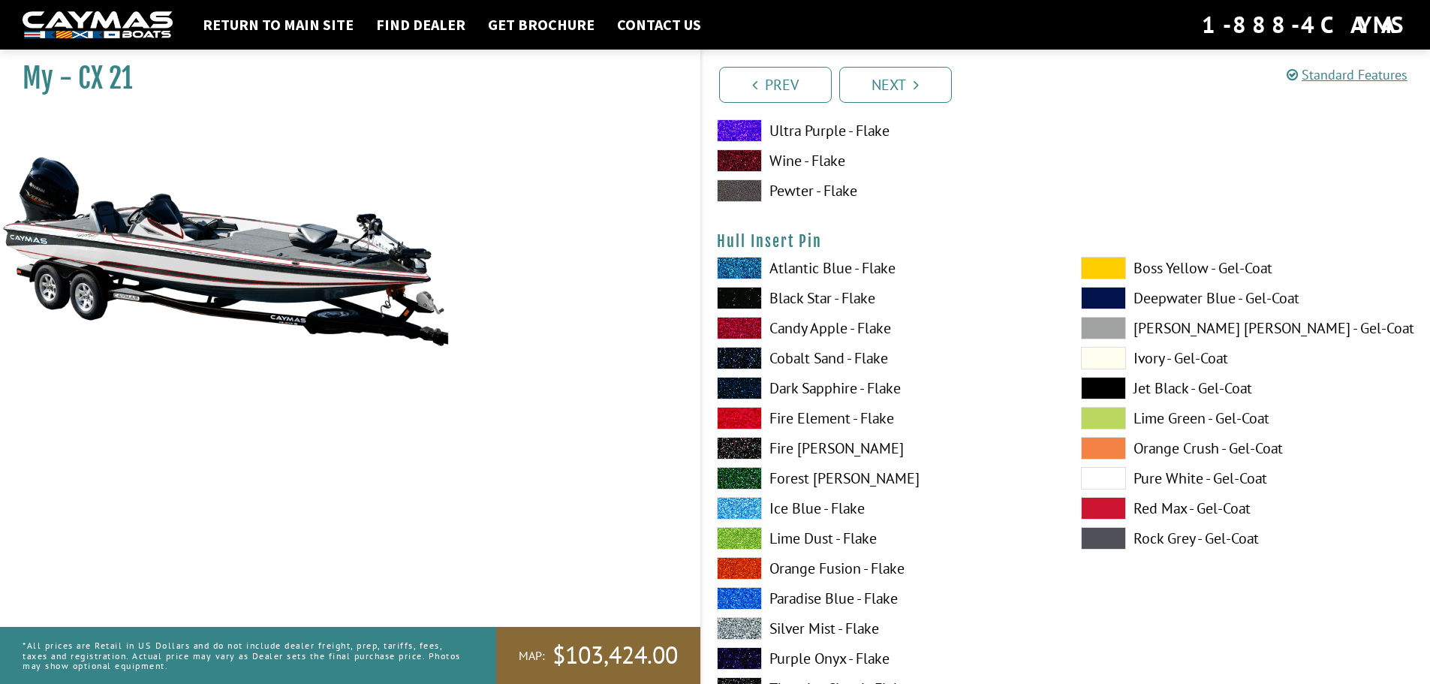
click at [821, 331] on label "Candy Apple - Flake" at bounding box center [884, 328] width 334 height 23
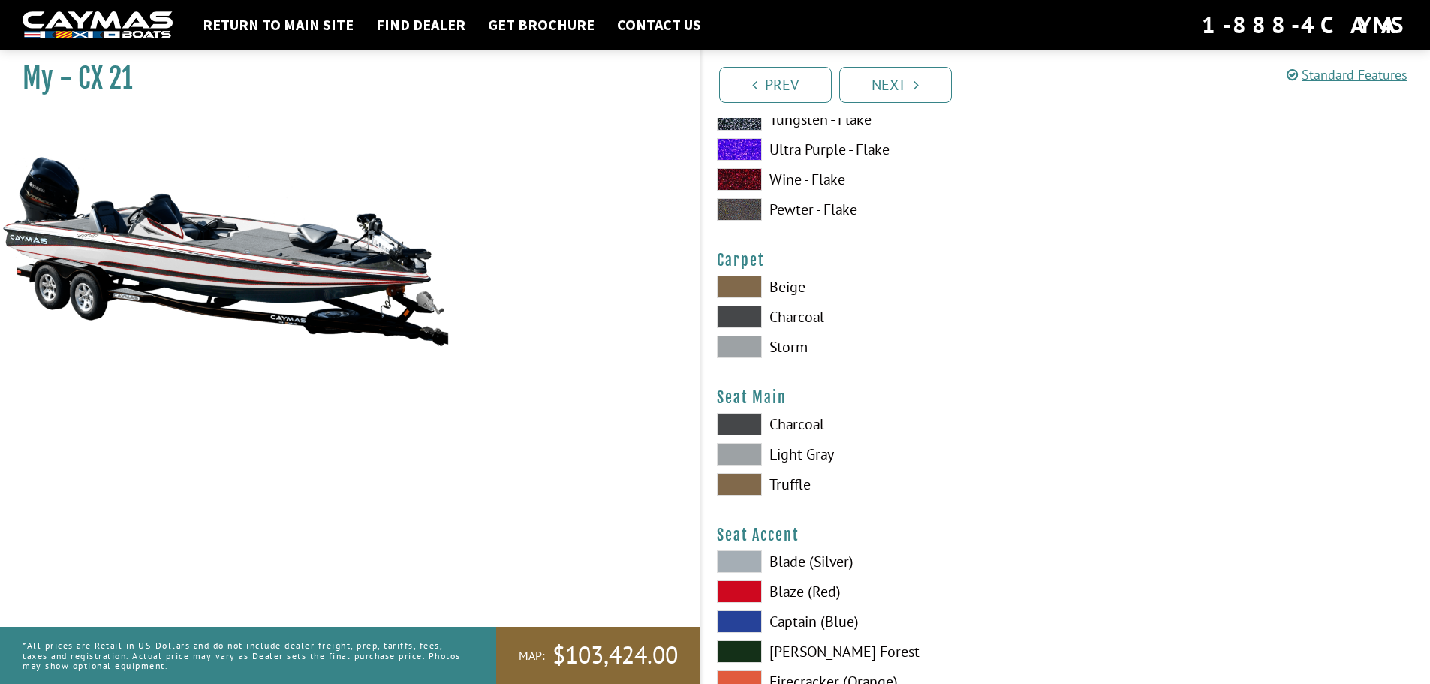
scroll to position [8405, 0]
click at [812, 319] on label "Charcoal" at bounding box center [884, 315] width 334 height 23
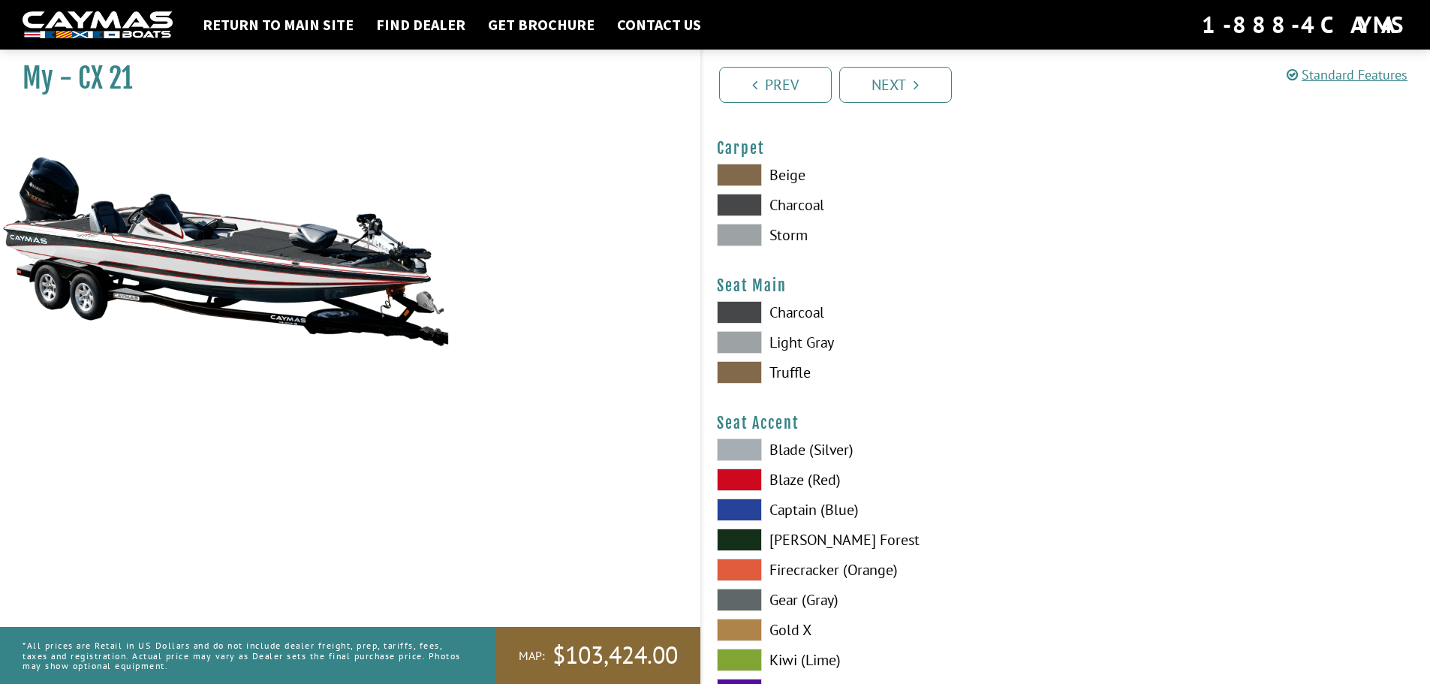
scroll to position [8555, 0]
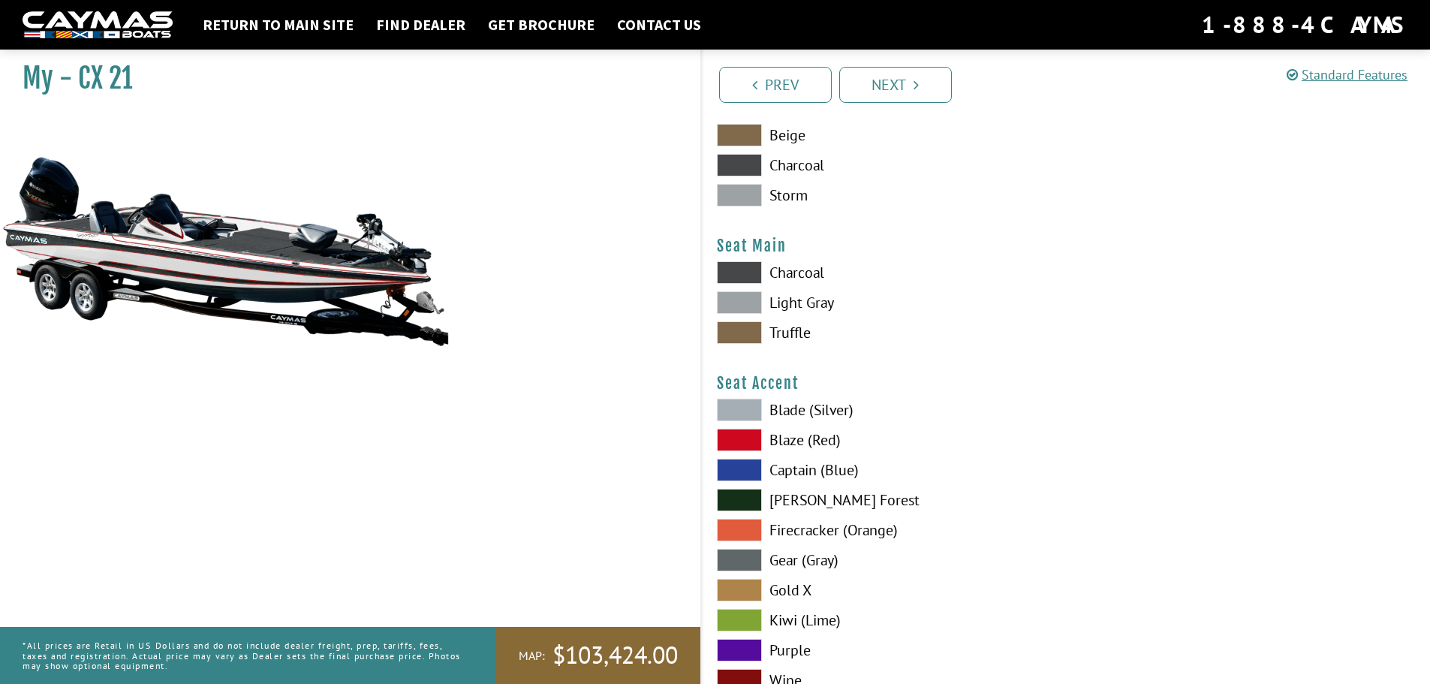
click at [805, 274] on label "Charcoal" at bounding box center [884, 272] width 334 height 23
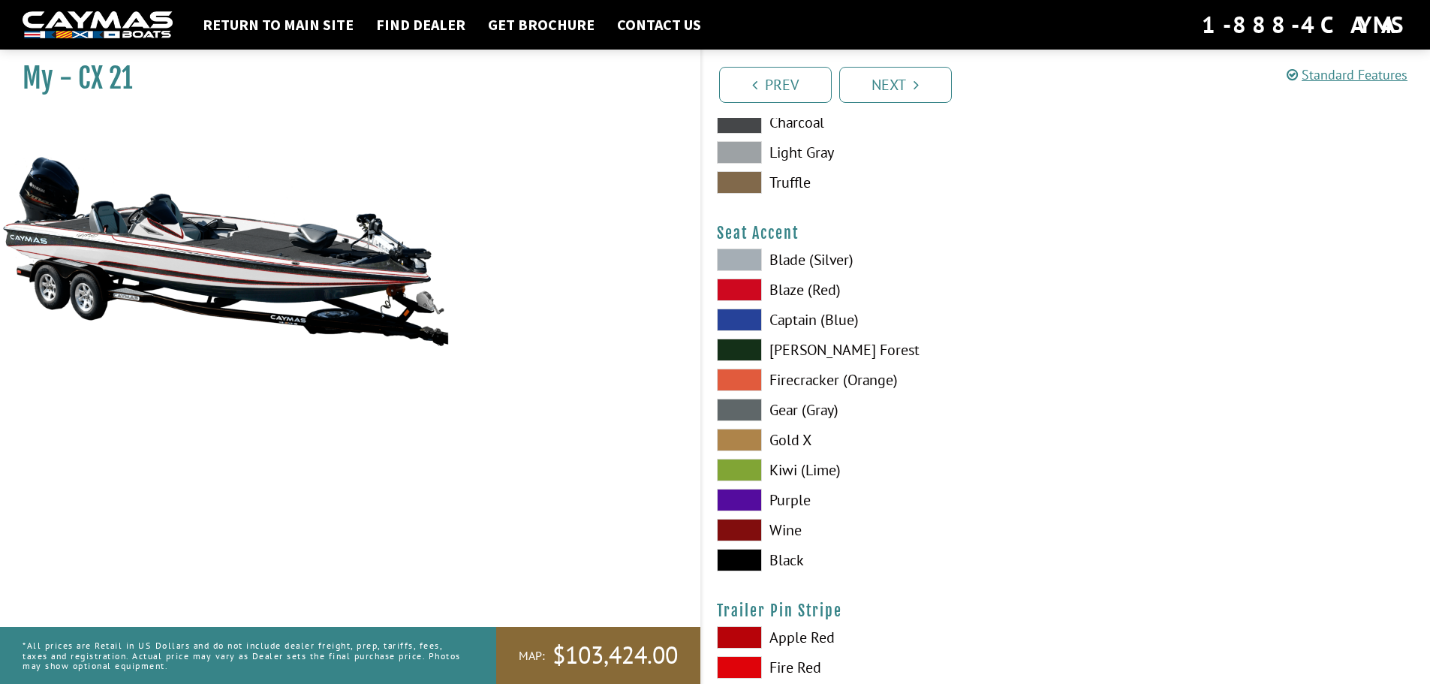
scroll to position [8780, 0]
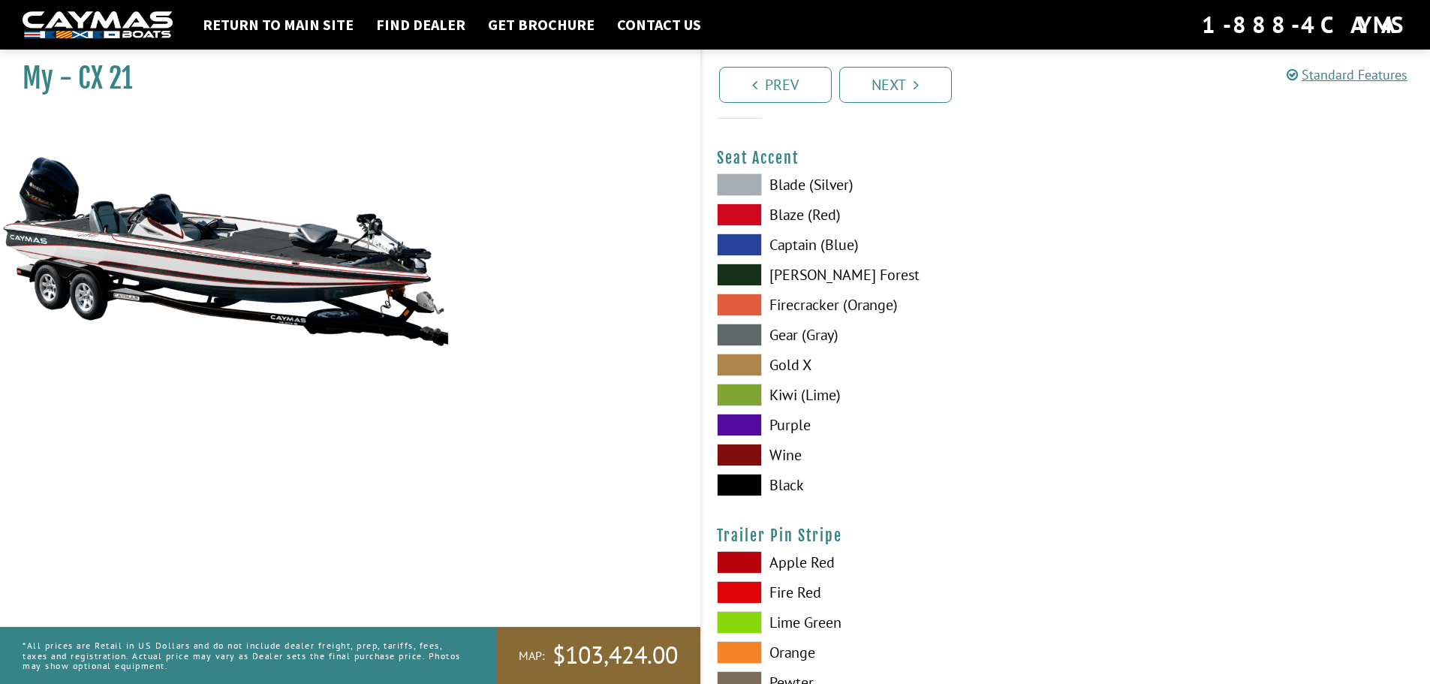
click at [801, 218] on label "Blaze (Red)" at bounding box center [884, 214] width 334 height 23
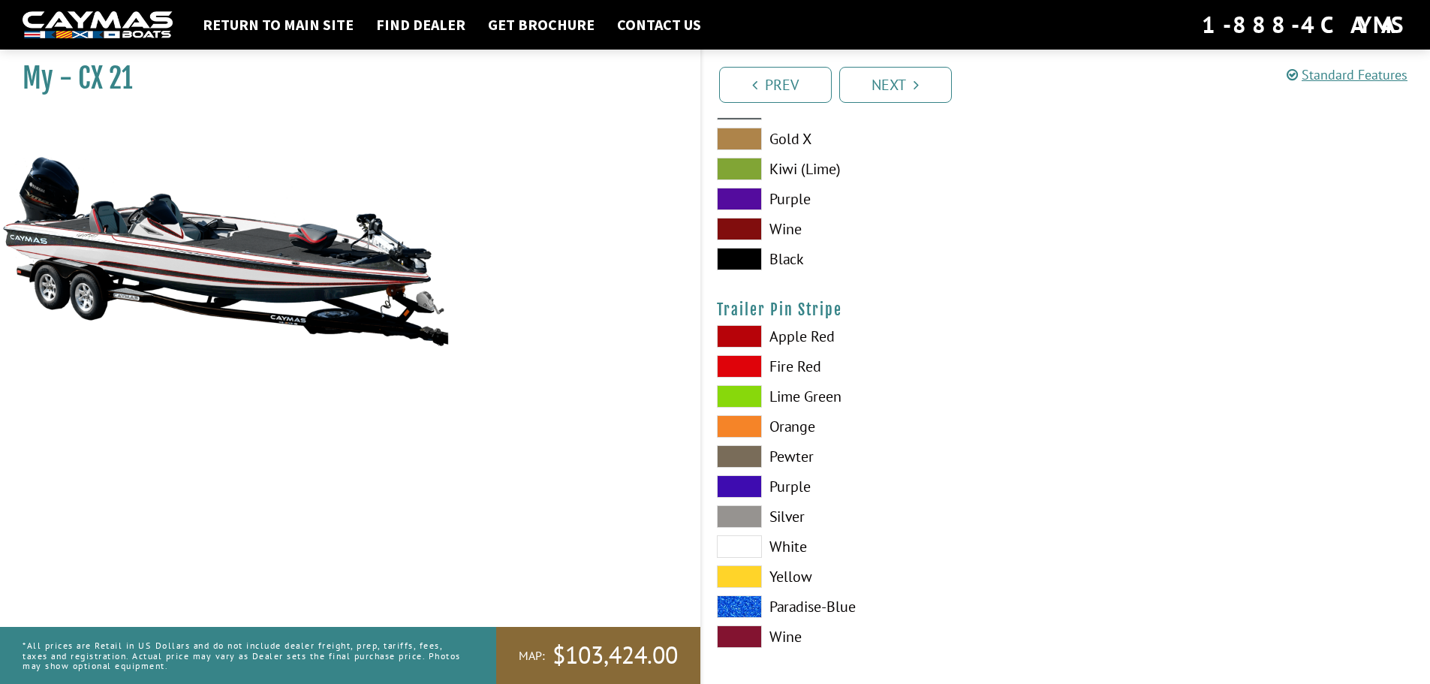
scroll to position [9015, 0]
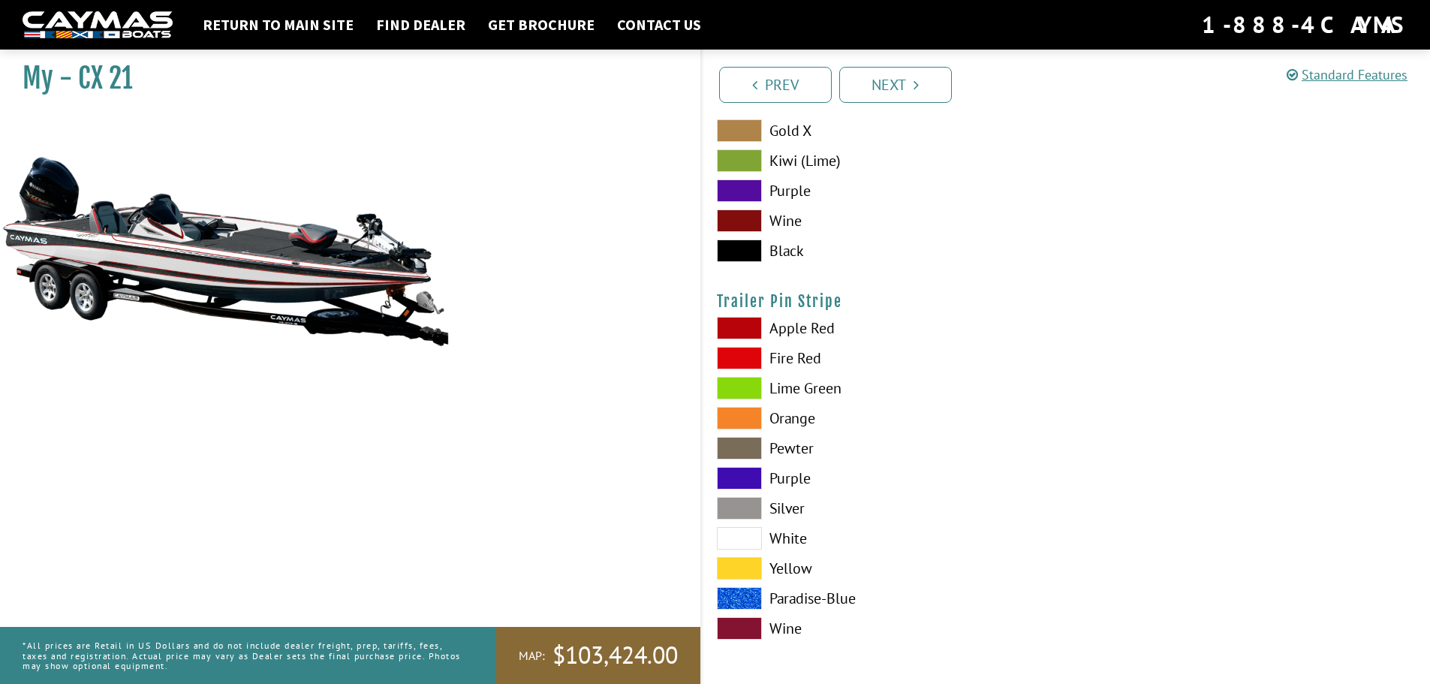
click at [815, 331] on label "Apple Red" at bounding box center [884, 328] width 334 height 23
click at [901, 85] on link "Next" at bounding box center [895, 85] width 113 height 36
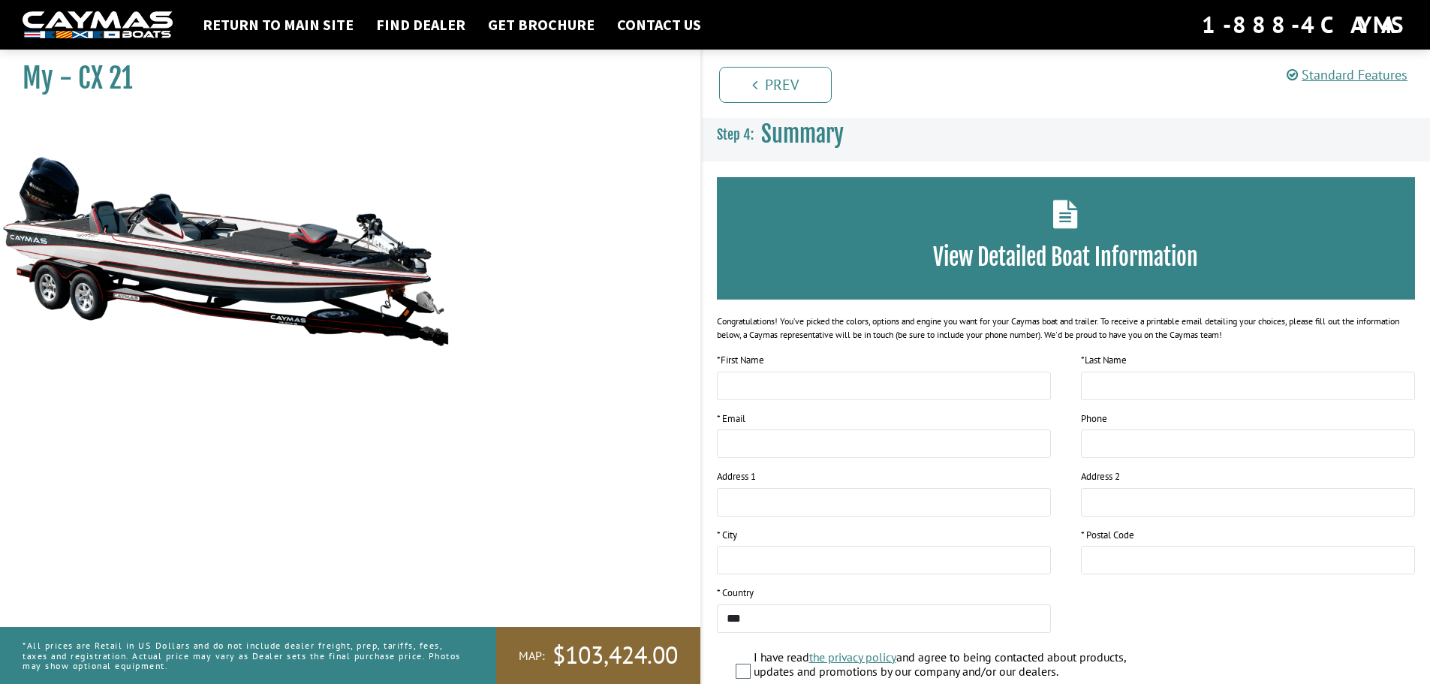
scroll to position [0, 0]
click at [793, 84] on link "Prev" at bounding box center [775, 85] width 113 height 36
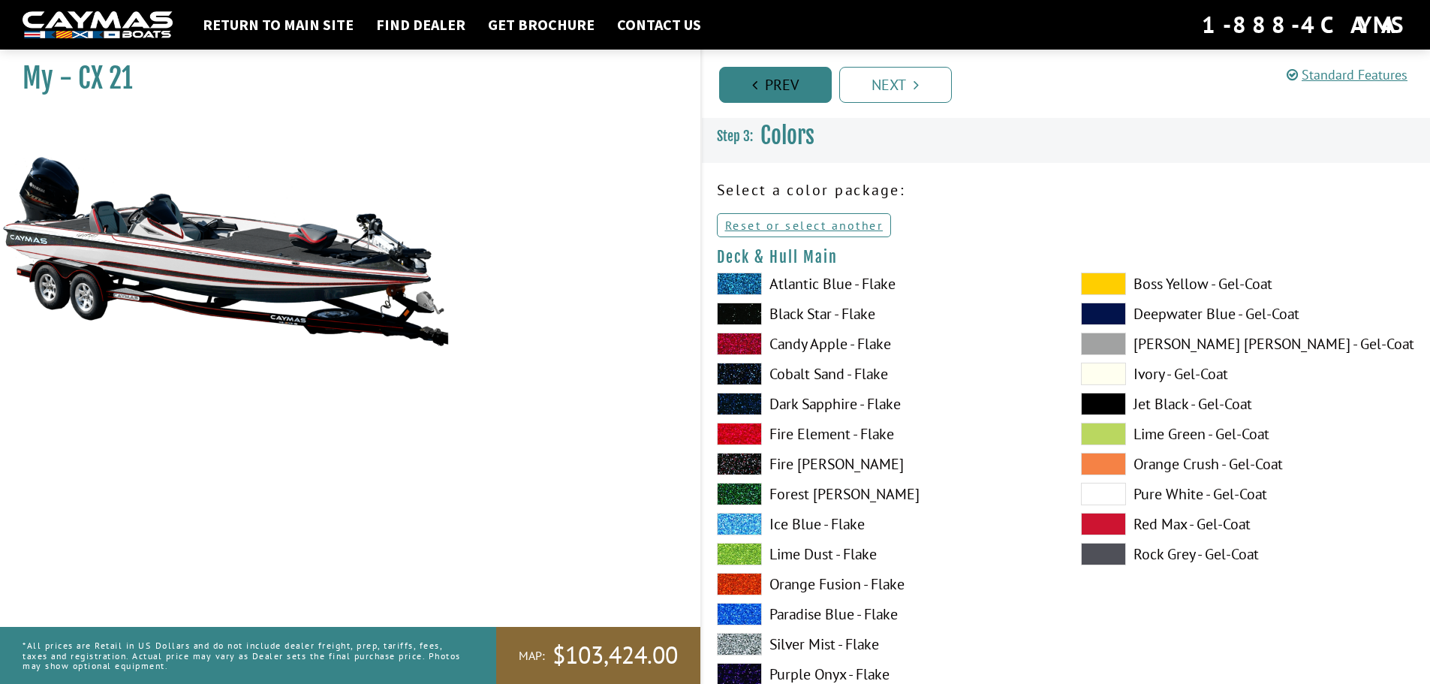
click at [793, 84] on link "Prev" at bounding box center [775, 85] width 113 height 36
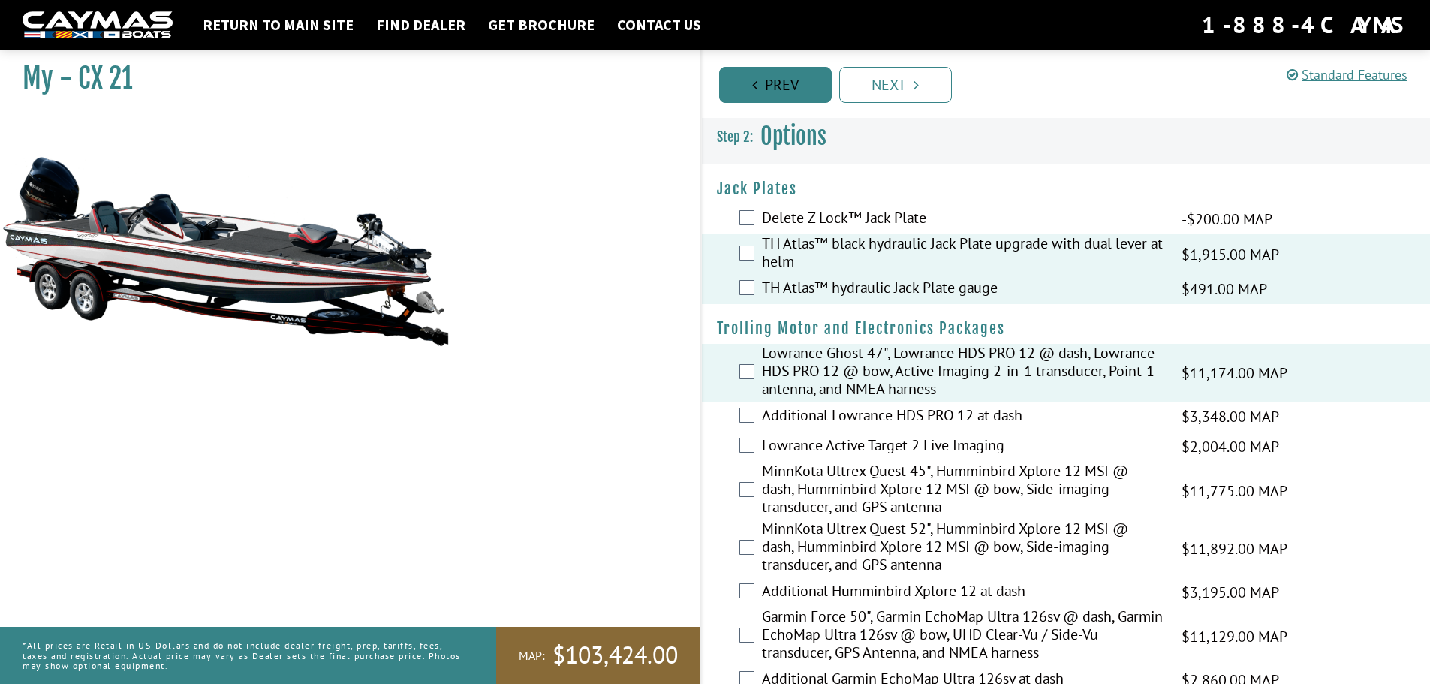
click at [793, 84] on link "Prev" at bounding box center [775, 85] width 113 height 36
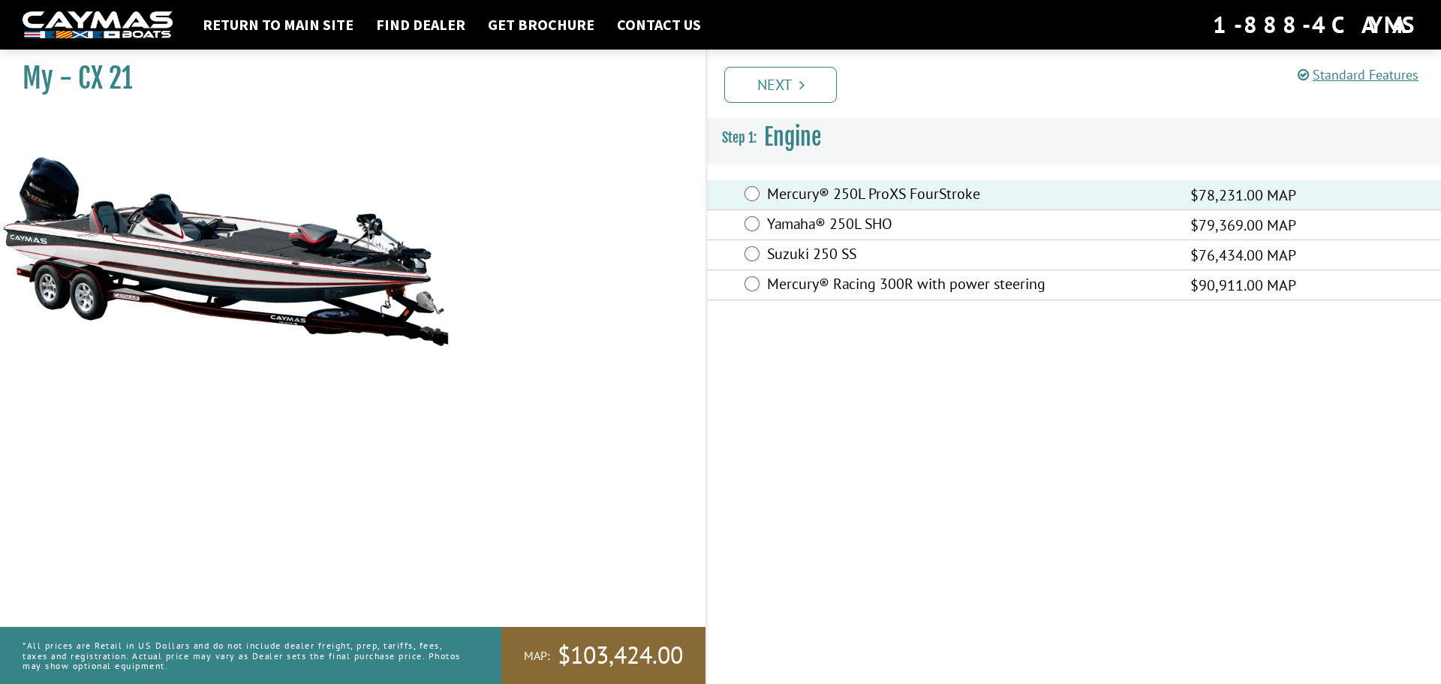
click at [832, 224] on label "Yamaha® 250L SHO" at bounding box center [969, 226] width 404 height 22
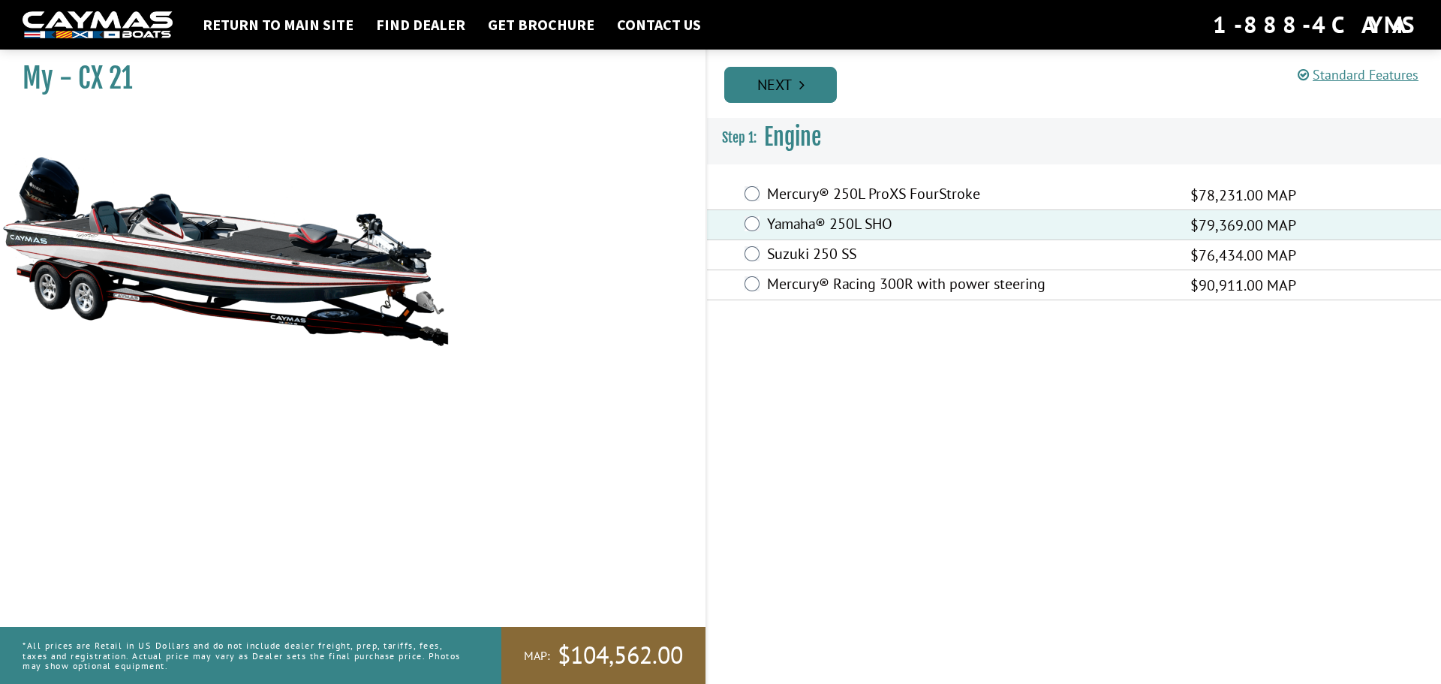
click at [810, 81] on link "Next" at bounding box center [780, 85] width 113 height 36
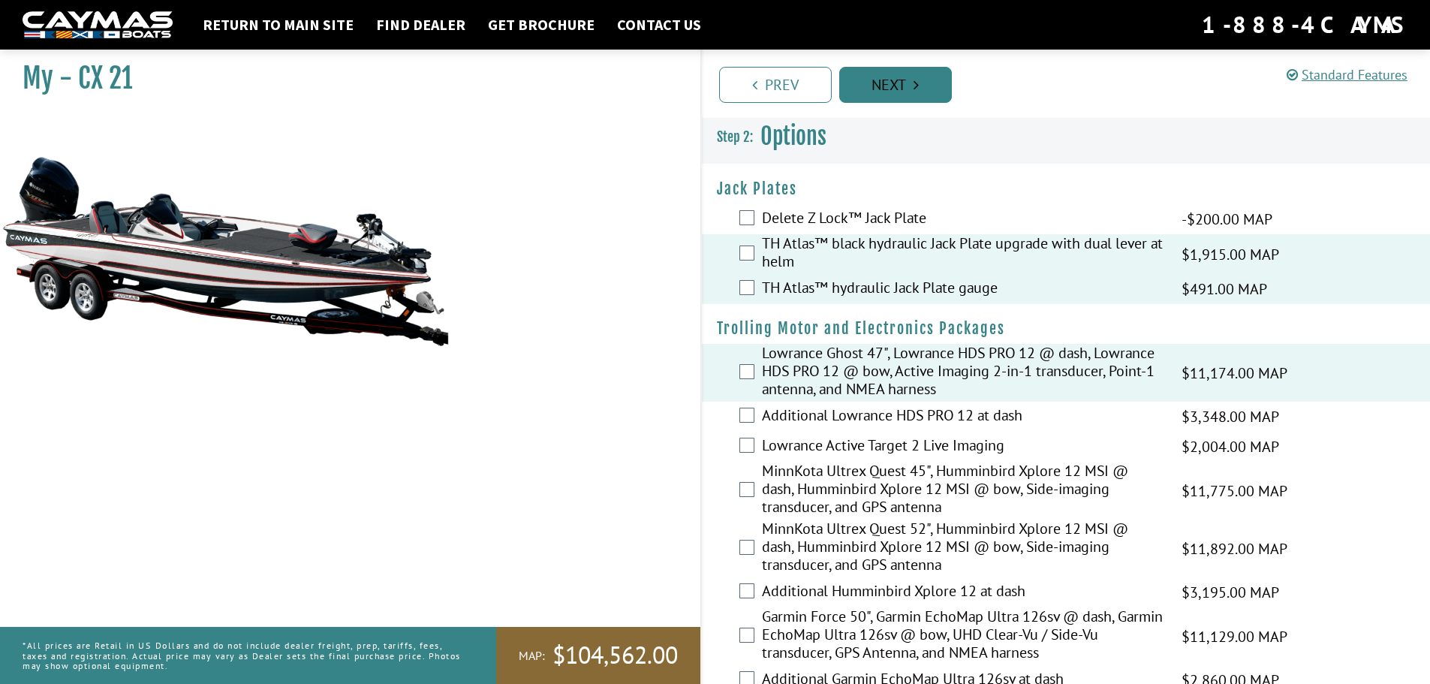
click at [880, 98] on link "Next" at bounding box center [895, 85] width 113 height 36
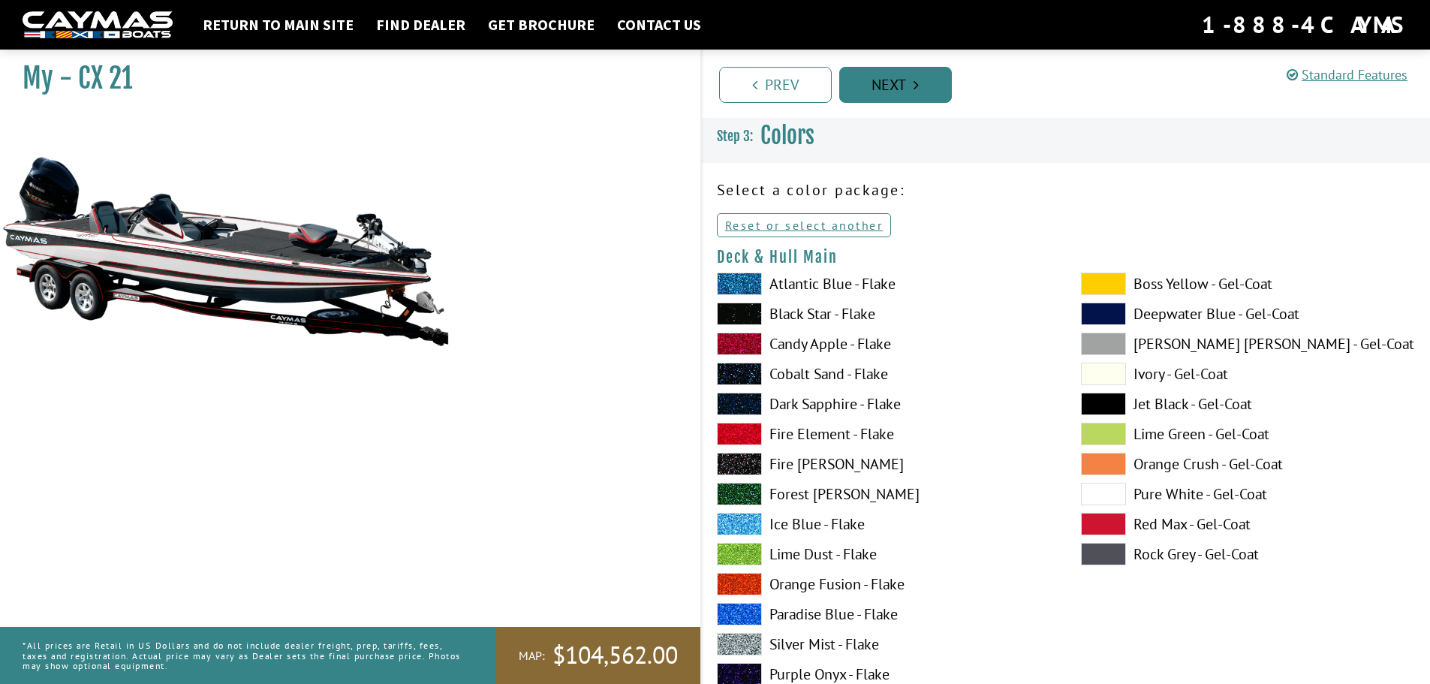
click at [896, 91] on link "Next" at bounding box center [895, 85] width 113 height 36
